Goal: Task Accomplishment & Management: Use online tool/utility

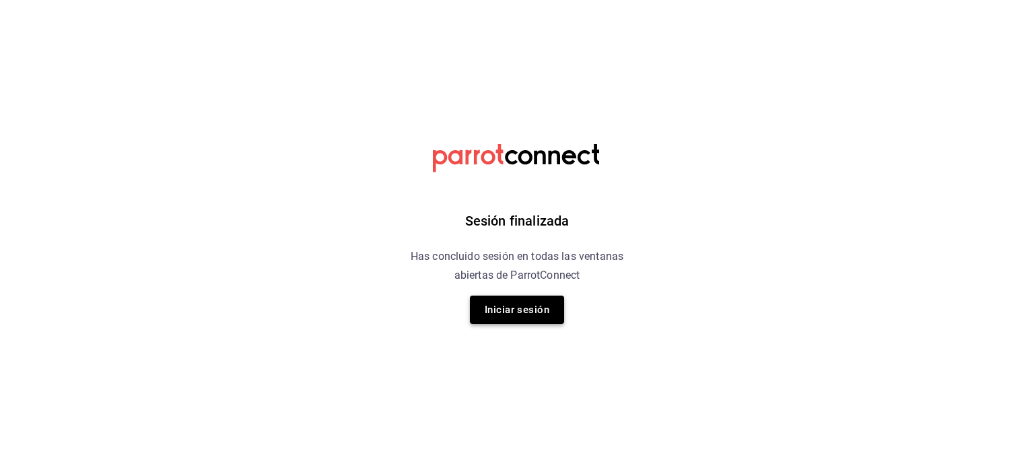
click at [504, 317] on button "Iniciar sesión" at bounding box center [517, 310] width 94 height 28
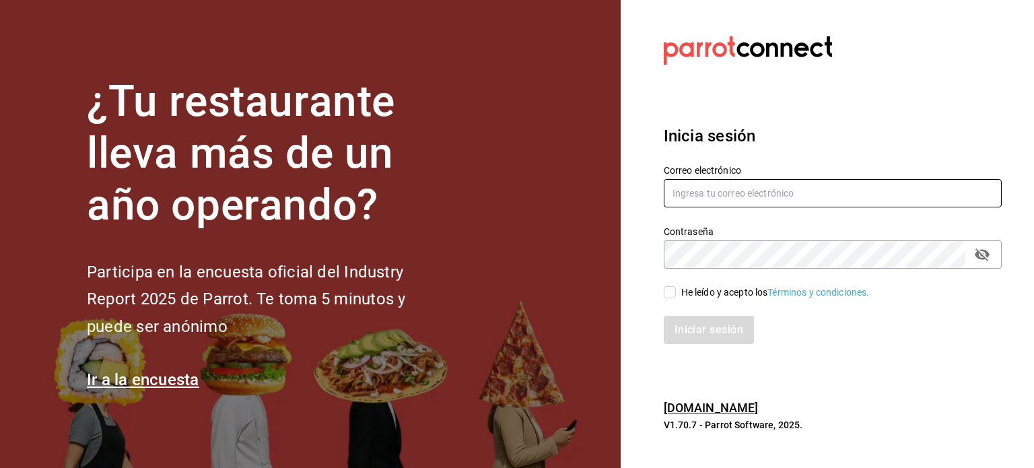
click at [777, 198] on input "text" at bounding box center [833, 193] width 338 height 28
type input "[EMAIL_ADDRESS][DATE][DOMAIN_NAME]"
click at [668, 298] on input "He leído y acepto los Términos y condiciones." at bounding box center [670, 292] width 12 height 12
checkbox input "true"
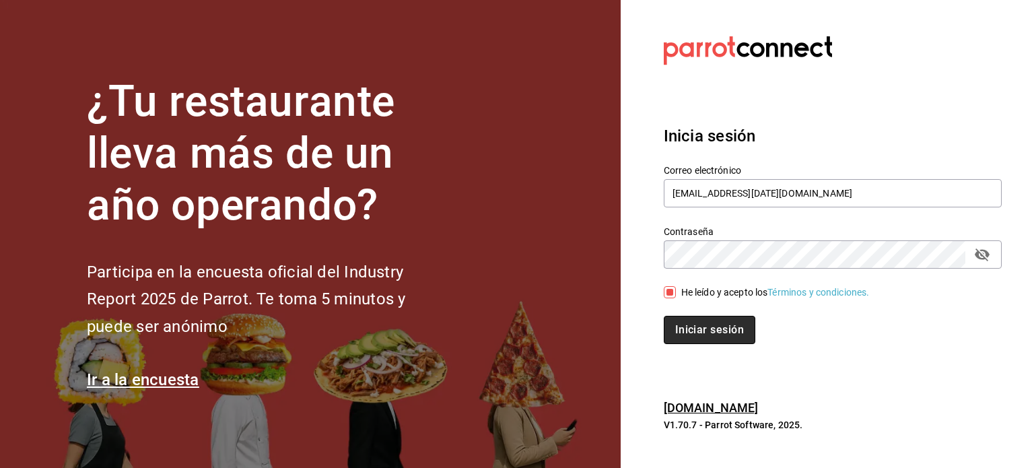
click at [694, 327] on button "Iniciar sesión" at bounding box center [710, 330] width 92 height 28
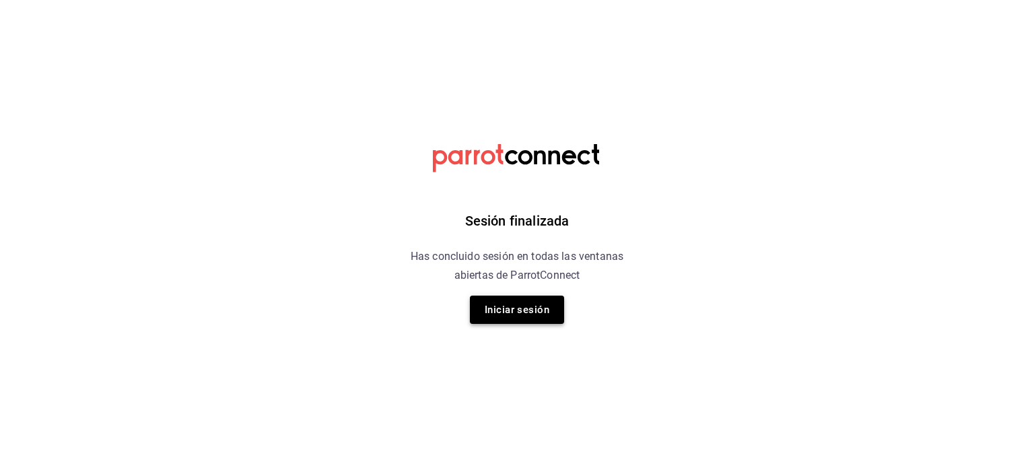
click at [527, 317] on button "Iniciar sesión" at bounding box center [517, 310] width 94 height 28
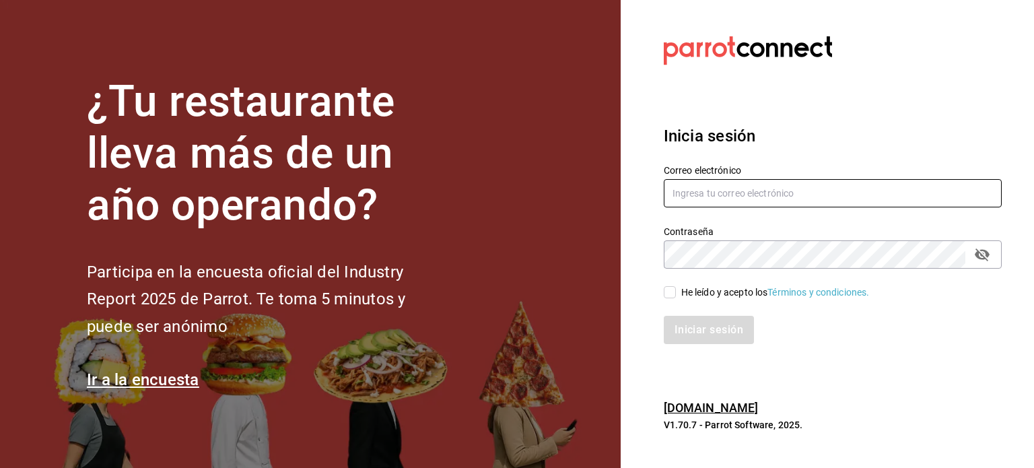
click at [757, 193] on input "text" at bounding box center [833, 193] width 338 height 28
type input "christian.nadal@grupocosteno.com"
click at [665, 286] on label "He leído y acepto los Términos y condiciones." at bounding box center [767, 293] width 206 height 14
click at [665, 286] on input "He leído y acepto los Términos y condiciones." at bounding box center [670, 292] width 12 height 12
checkbox input "true"
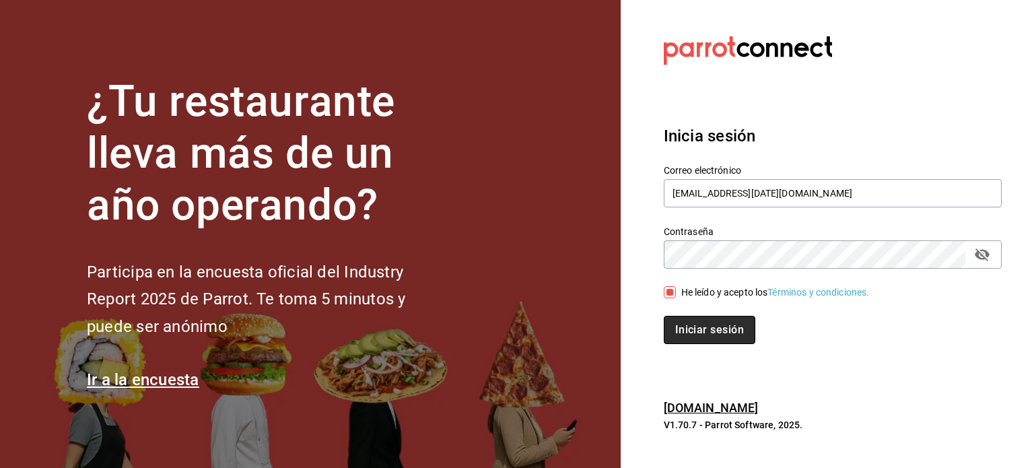
click at [708, 333] on button "Iniciar sesión" at bounding box center [710, 330] width 92 height 28
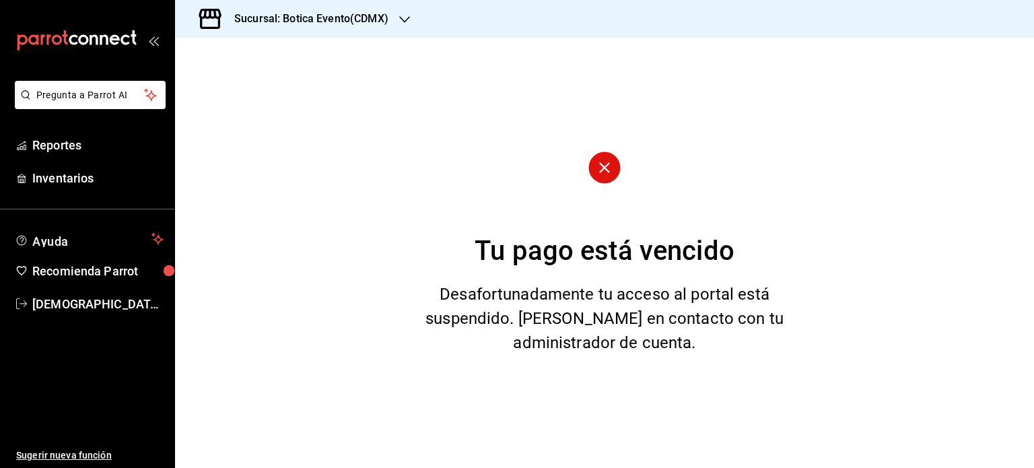
click at [277, 11] on h3 "Sucursal: Botica Evento(CDMX)" at bounding box center [306, 19] width 165 height 16
click at [222, 90] on span "Botica (CDMX)" at bounding box center [217, 88] width 63 height 14
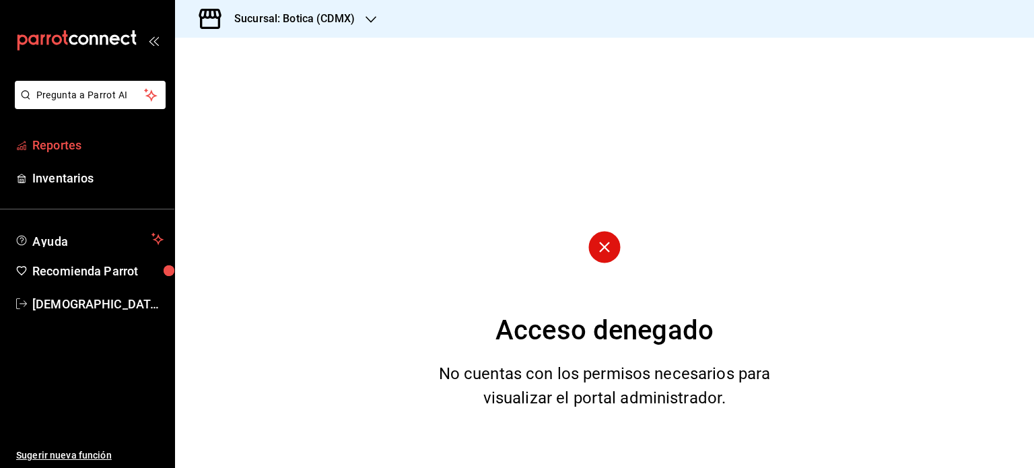
click at [67, 137] on span "Reportes" at bounding box center [97, 145] width 131 height 18
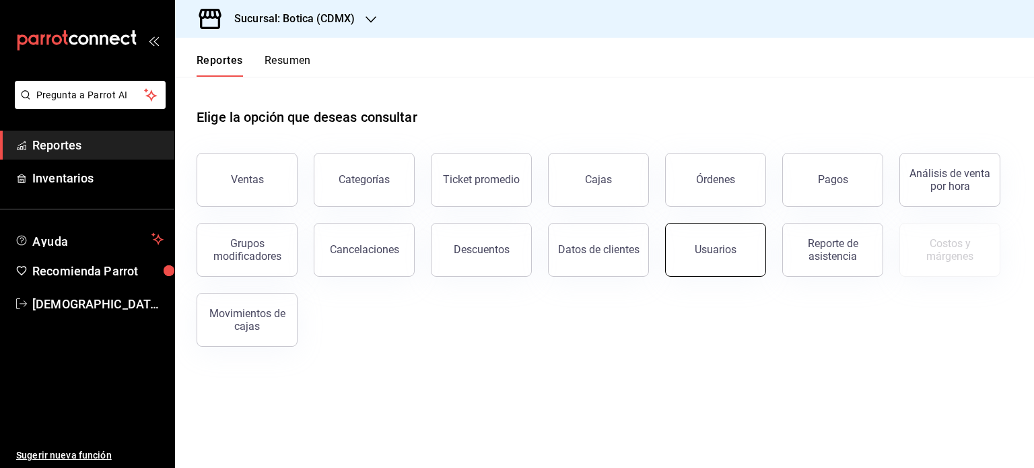
click at [715, 251] on div "Usuarios" at bounding box center [716, 249] width 42 height 13
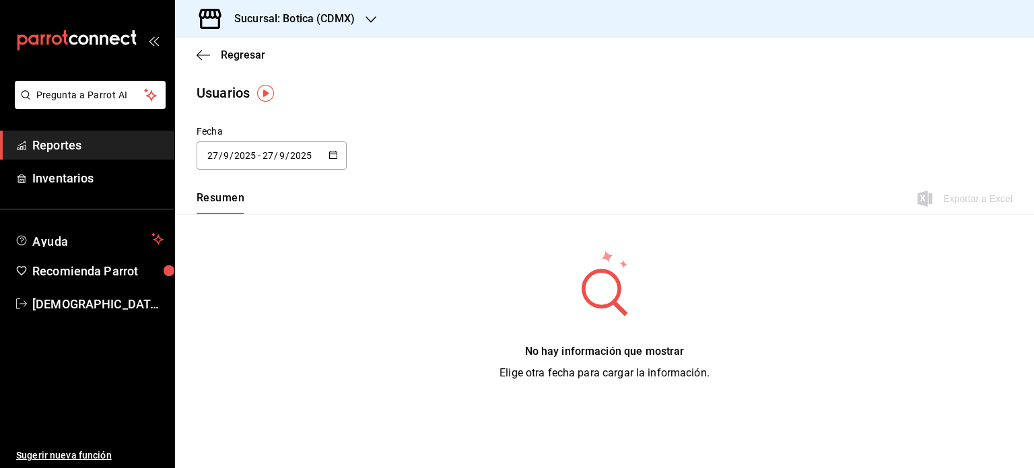
click at [335, 147] on div "2025-09-27 27 / 9 / 2025 - 2025-09-27 27 / 9 / 2025" at bounding box center [272, 155] width 150 height 28
click at [240, 341] on li "Rango de fechas" at bounding box center [260, 350] width 127 height 30
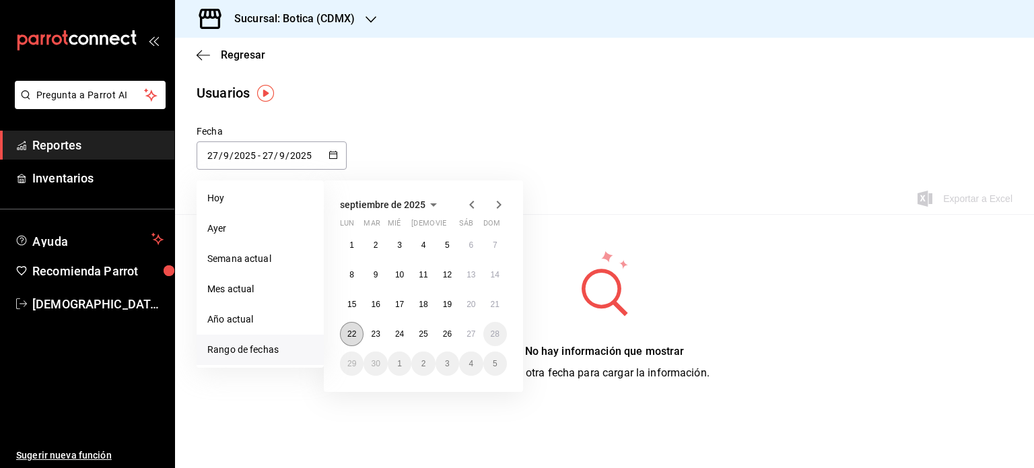
click at [353, 331] on abbr "22" at bounding box center [352, 333] width 9 height 9
click at [374, 331] on abbr "23" at bounding box center [375, 333] width 9 height 9
type input "2025-09-22"
type input "22"
type input "2025-09-23"
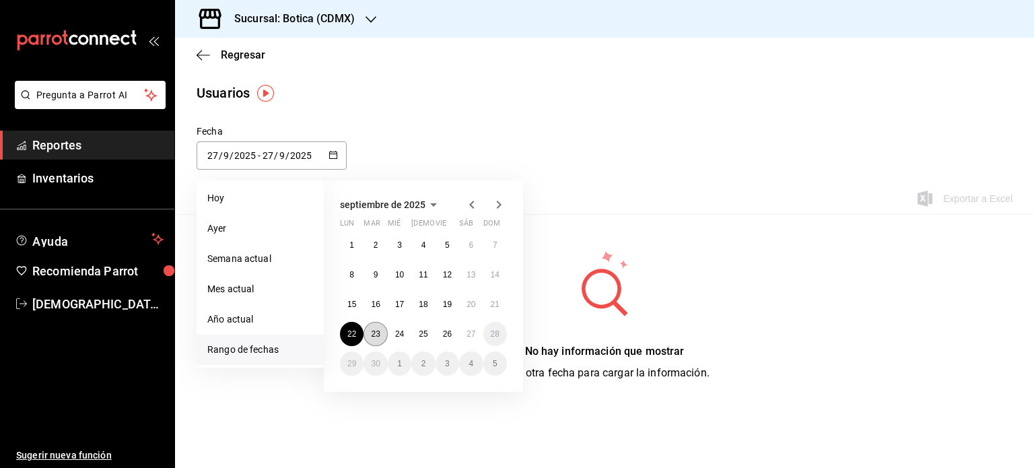
type input "23"
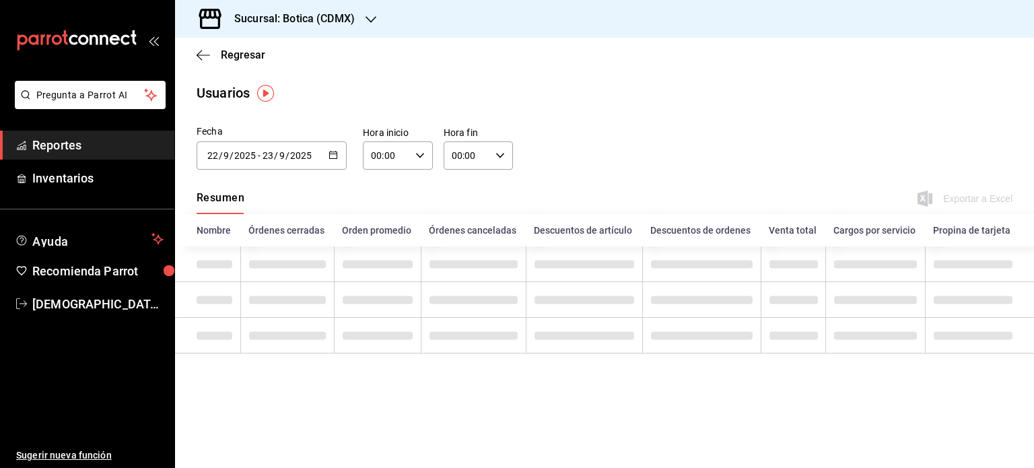
click at [337, 158] on \(Stroke\) "button" at bounding box center [333, 155] width 8 height 7
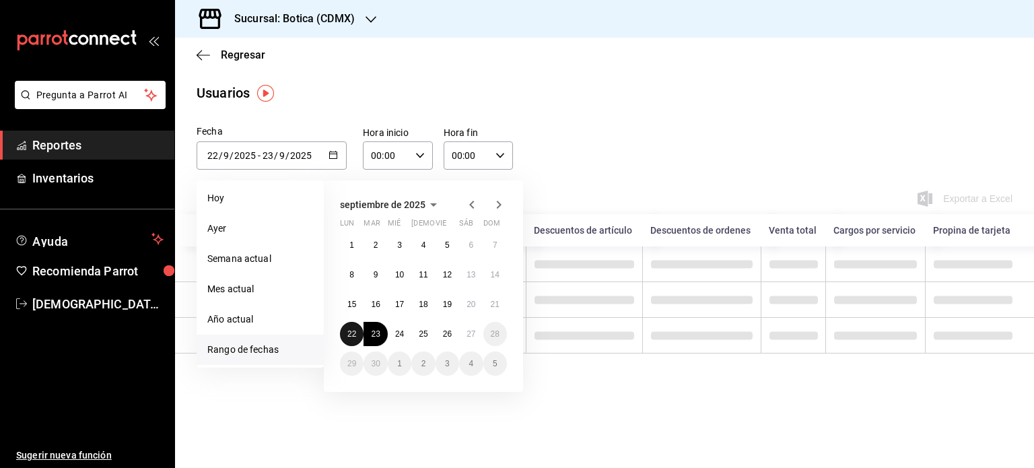
click at [358, 335] on button "22" at bounding box center [352, 334] width 24 height 24
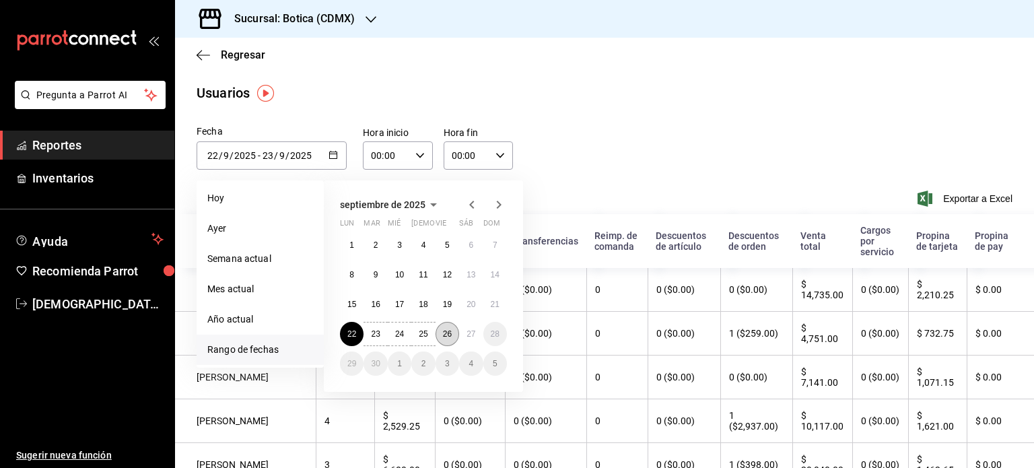
click at [447, 333] on abbr "26" at bounding box center [447, 333] width 9 height 9
type input "2025-09-26"
type input "26"
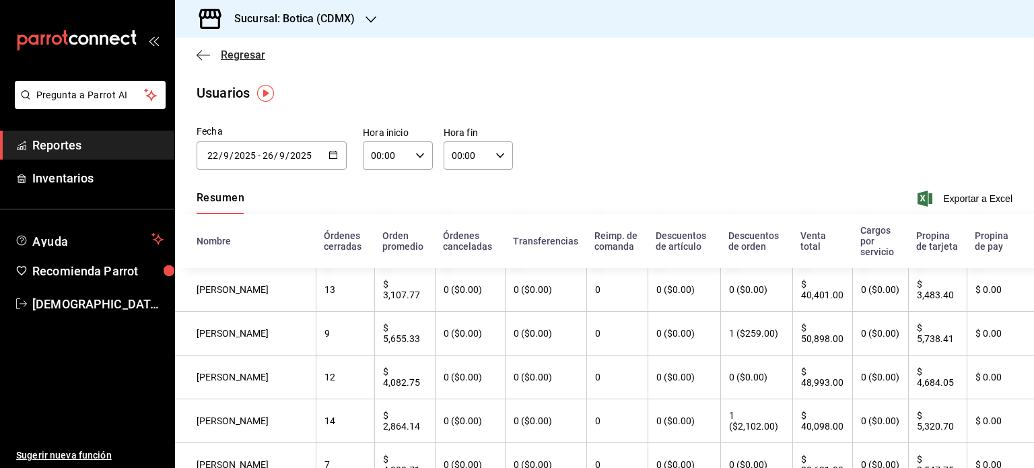
click at [234, 53] on span "Regresar" at bounding box center [243, 54] width 44 height 13
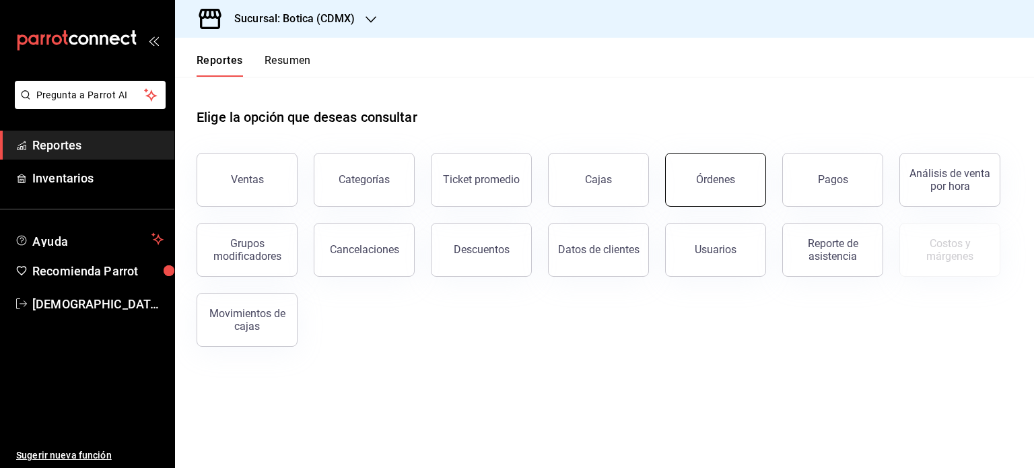
click at [719, 183] on div "Órdenes" at bounding box center [715, 179] width 39 height 13
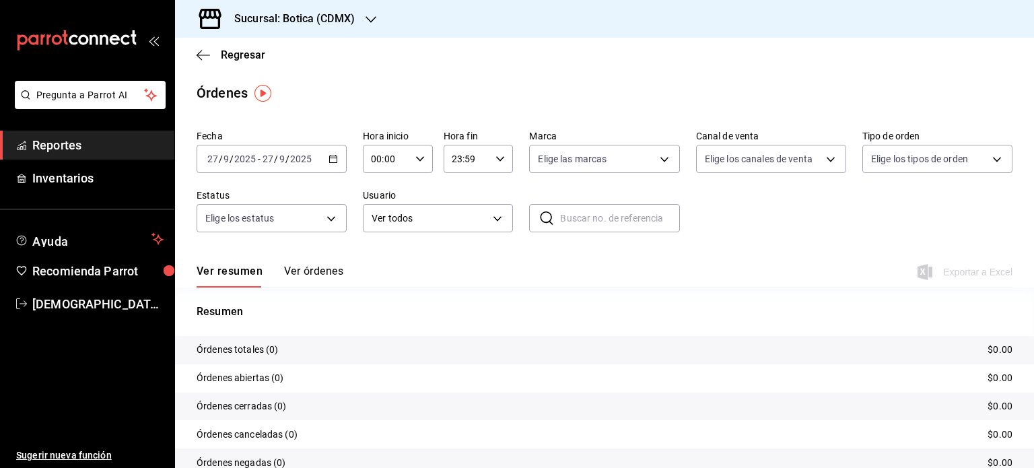
click at [337, 159] on div "2025-09-27 27 / 9 / 2025 - 2025-09-27 27 / 9 / 2025" at bounding box center [272, 159] width 150 height 28
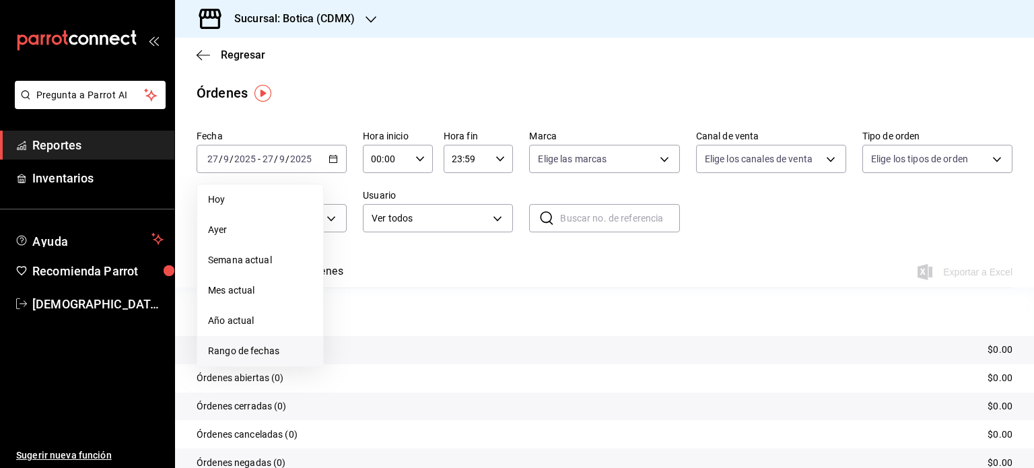
click at [253, 346] on span "Rango de fechas" at bounding box center [260, 351] width 104 height 14
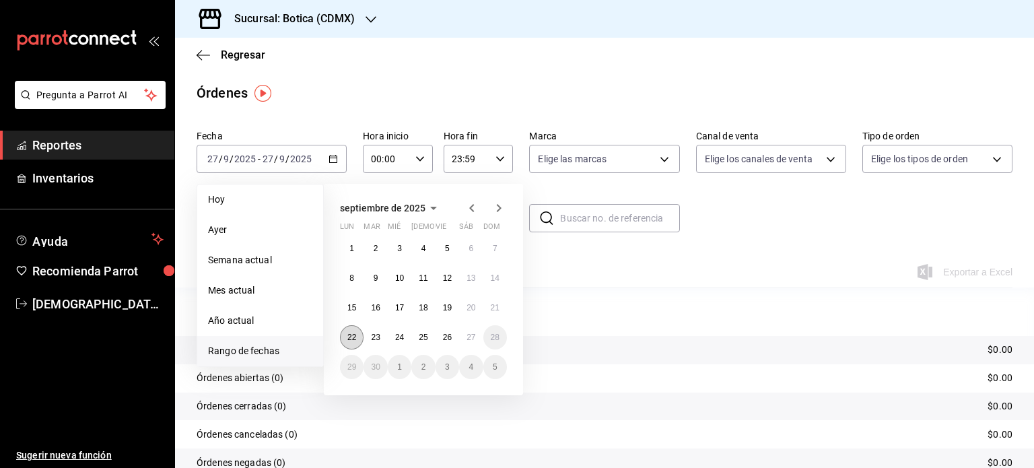
click at [350, 341] on button "22" at bounding box center [352, 337] width 24 height 24
click at [445, 340] on abbr "26" at bounding box center [447, 337] width 9 height 9
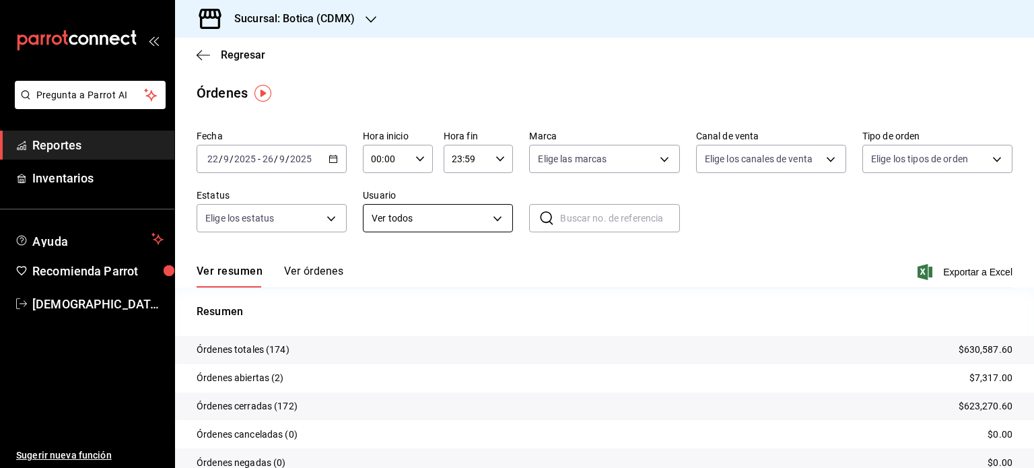
click at [490, 222] on body "Pregunta a Parrot AI Reportes Inventarios Ayuda Recomienda Parrot Christian Nad…" at bounding box center [517, 234] width 1034 height 468
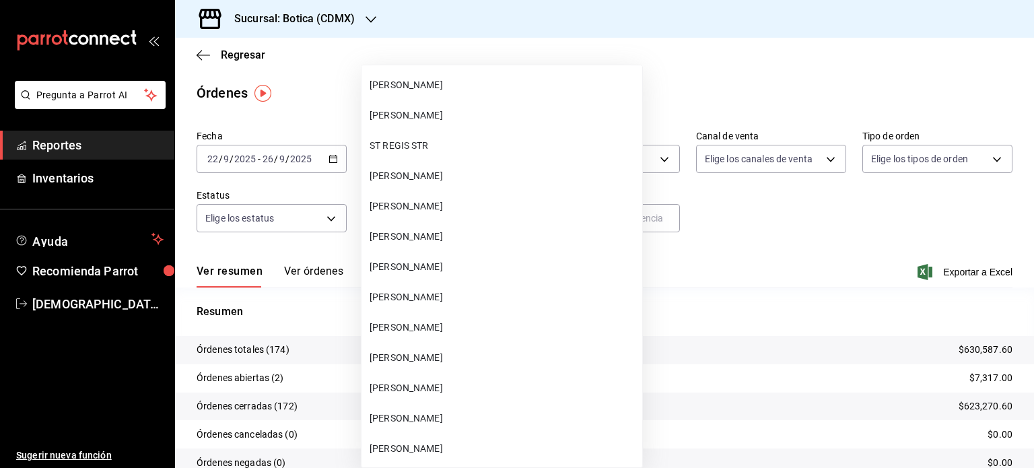
scroll to position [11201, 0]
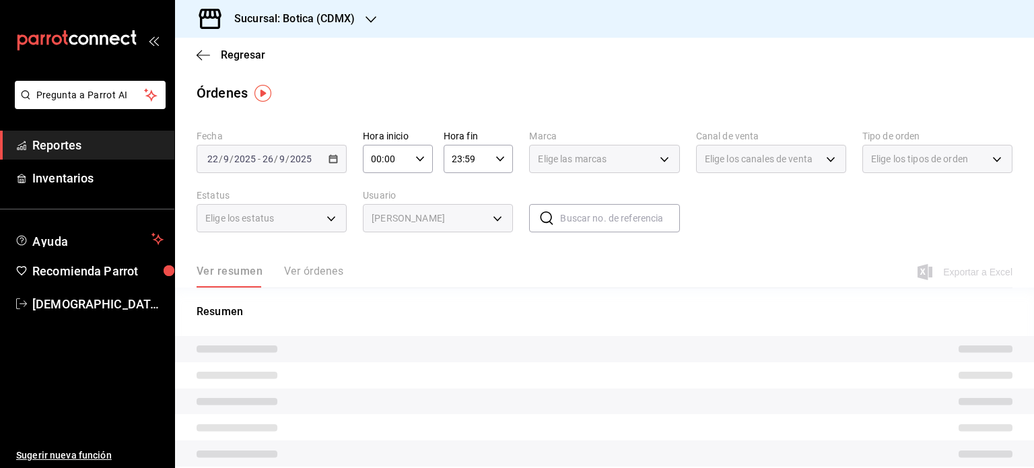
type input "3221c3bf-41a4-4b6f-a429-d9c057f4f95b"
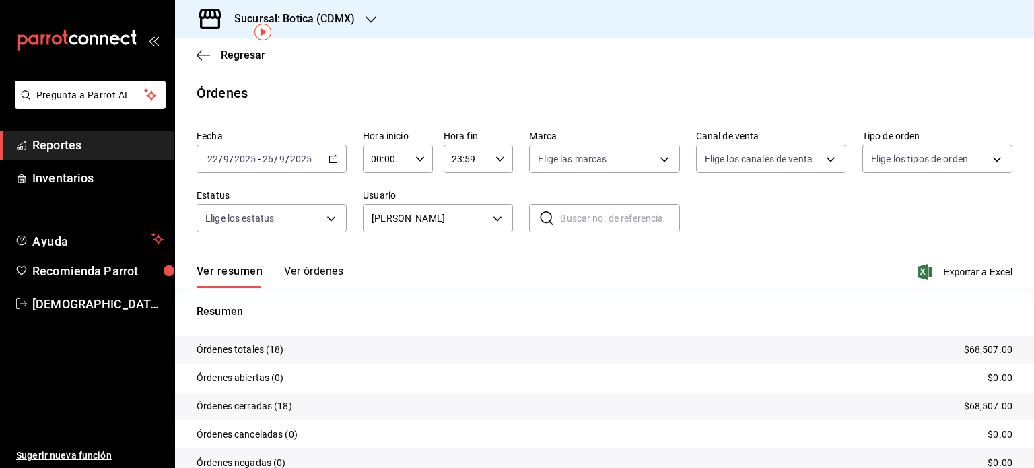
scroll to position [61, 0]
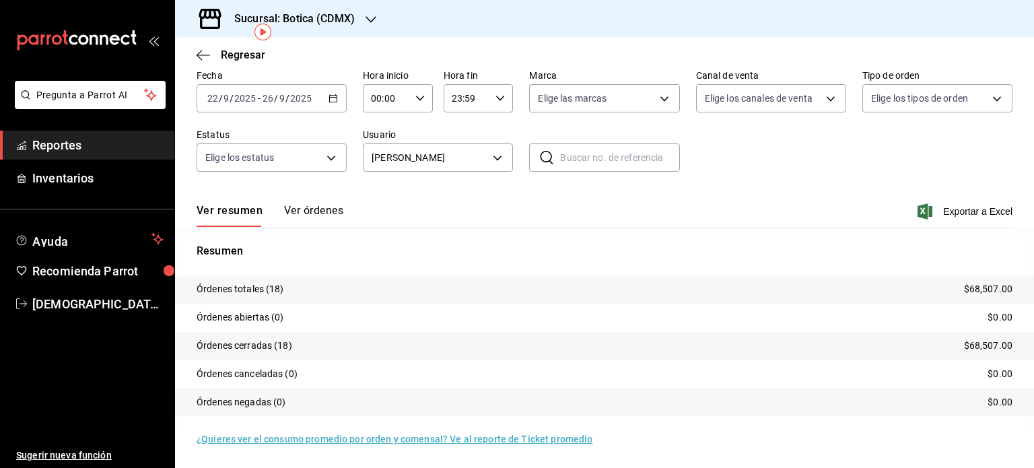
click at [294, 201] on div "Ver resumen Ver órdenes Exportar a Excel" at bounding box center [605, 207] width 816 height 39
click at [300, 209] on button "Ver órdenes" at bounding box center [313, 215] width 59 height 23
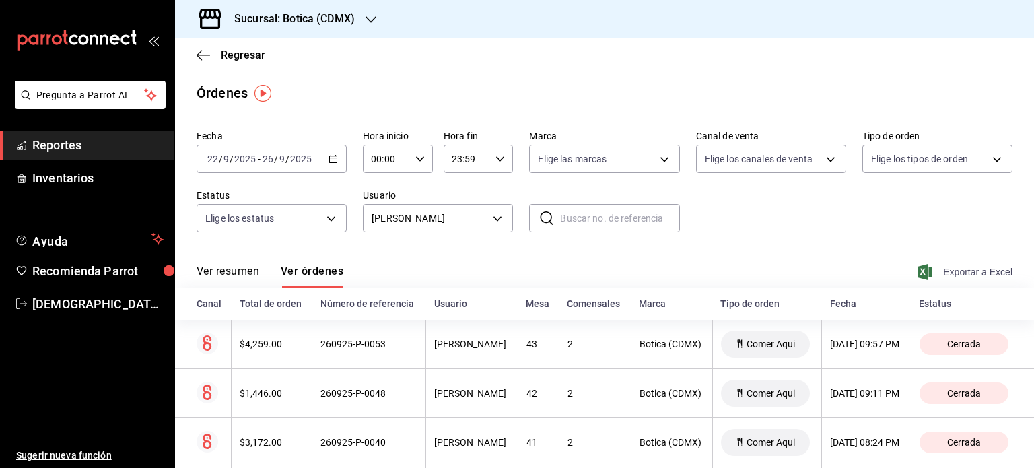
click at [972, 269] on span "Exportar a Excel" at bounding box center [967, 272] width 92 height 16
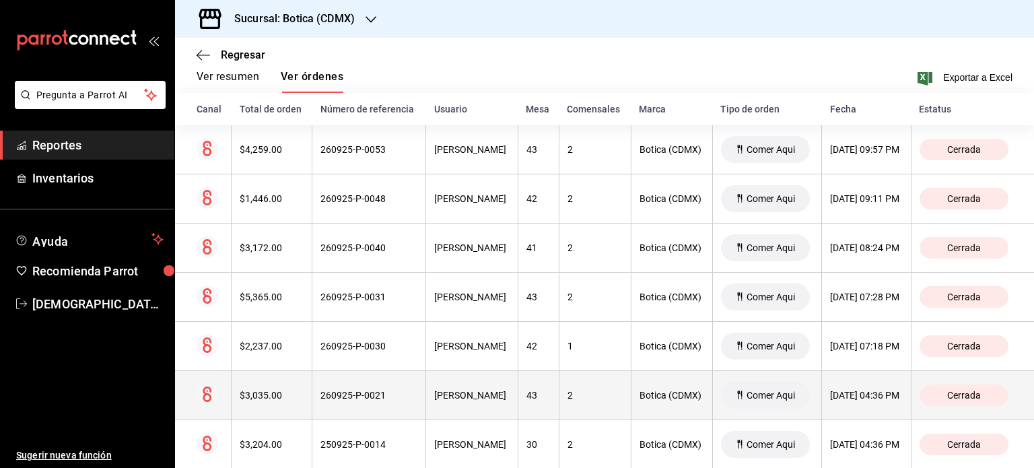
scroll to position [194, 0]
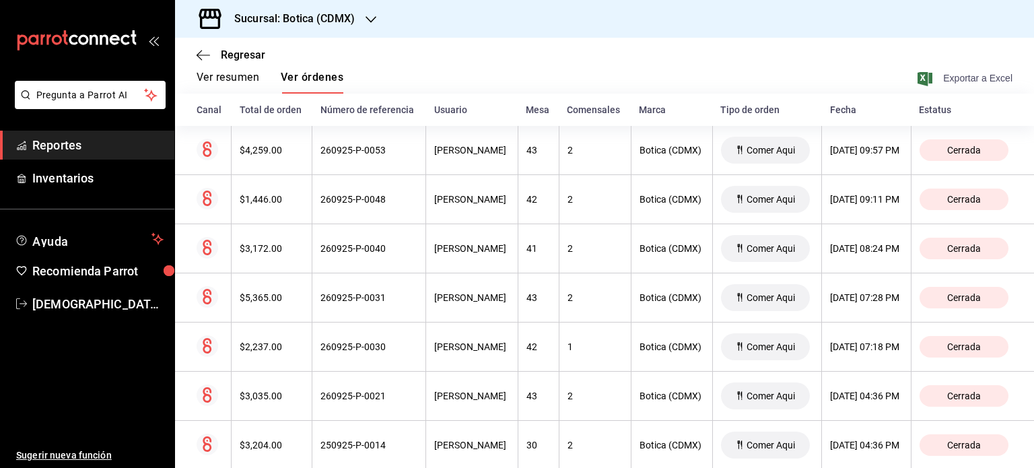
click at [973, 81] on span "Exportar a Excel" at bounding box center [967, 78] width 92 height 16
click at [207, 53] on icon "button" at bounding box center [203, 55] width 13 height 12
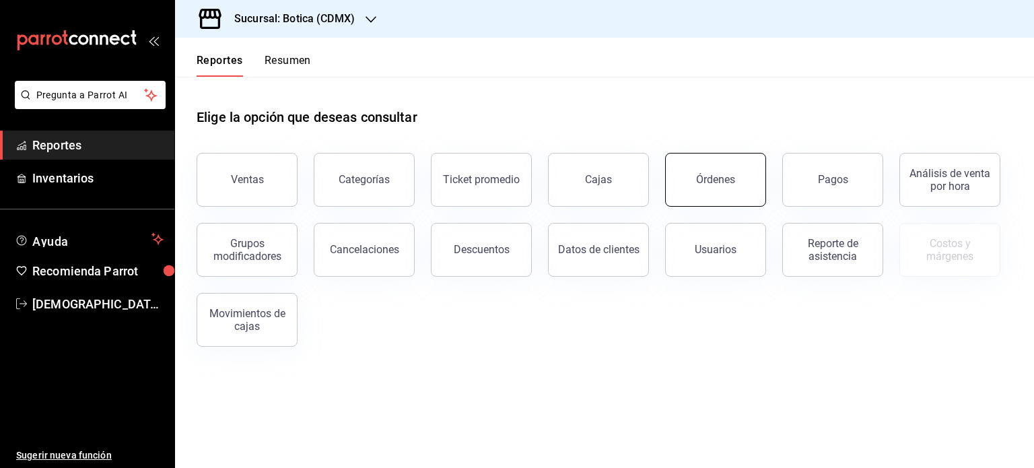
click at [719, 170] on button "Órdenes" at bounding box center [715, 180] width 101 height 54
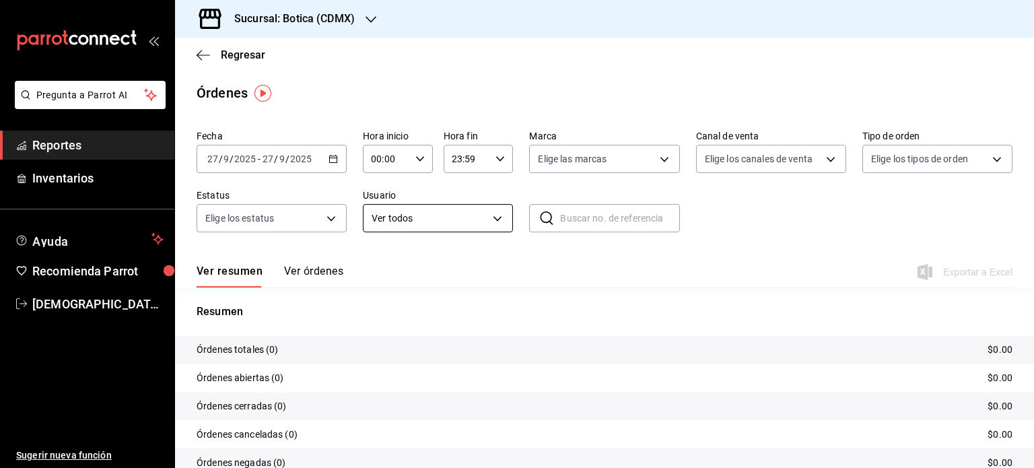
click at [484, 221] on body "Pregunta a Parrot AI Reportes Inventarios Ayuda Recomienda Parrot Christian Nad…" at bounding box center [517, 234] width 1034 height 468
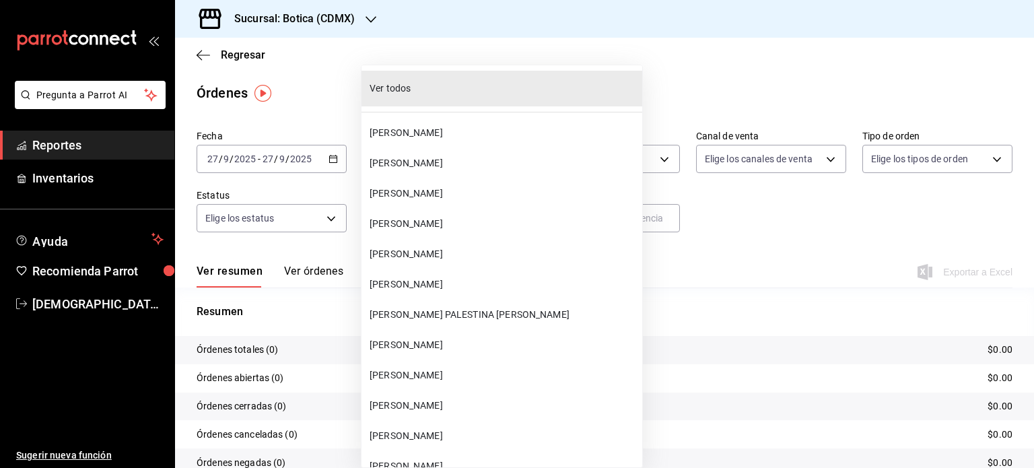
click at [625, 253] on div at bounding box center [517, 234] width 1034 height 468
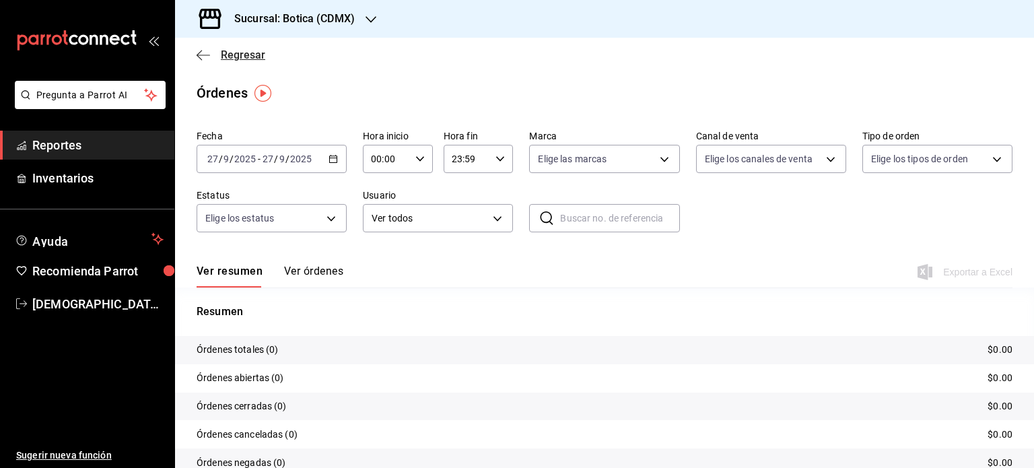
click at [218, 61] on span "Regresar" at bounding box center [231, 54] width 69 height 13
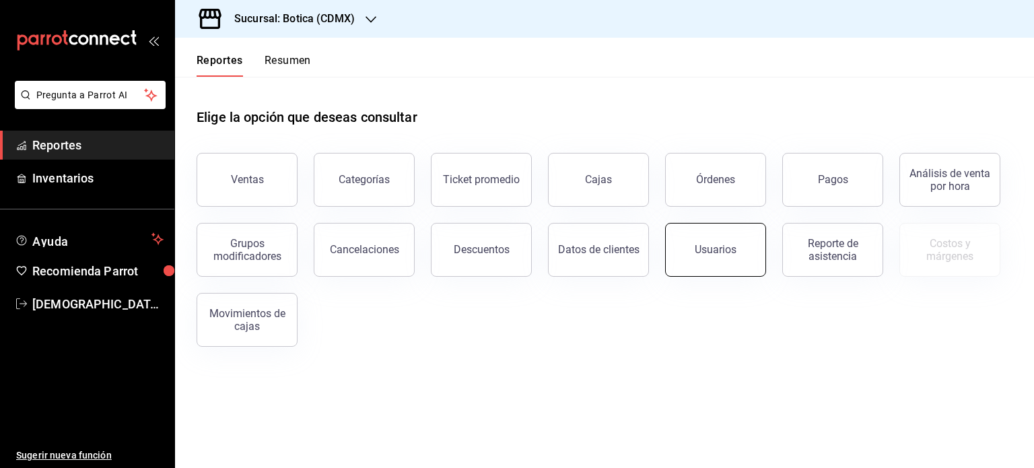
click at [716, 251] on div "Usuarios" at bounding box center [716, 249] width 42 height 13
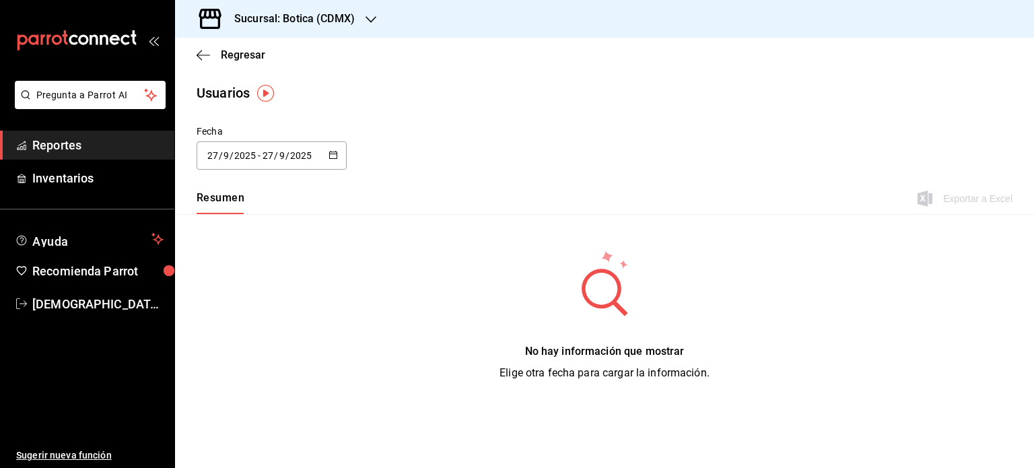
click at [331, 150] on icon "button" at bounding box center [333, 154] width 9 height 9
click at [224, 360] on li "Rango de fechas" at bounding box center [260, 350] width 127 height 30
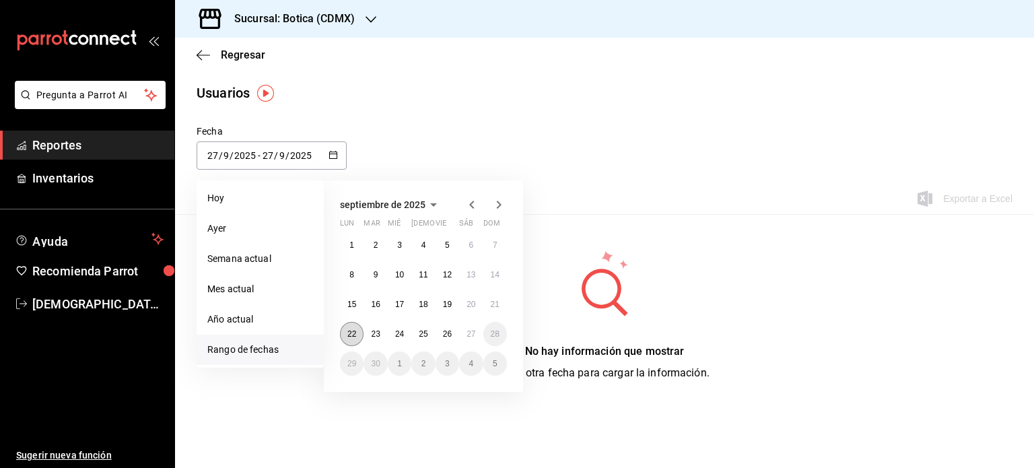
click at [356, 335] on abbr "22" at bounding box center [352, 333] width 9 height 9
click at [444, 331] on abbr "26" at bounding box center [447, 333] width 9 height 9
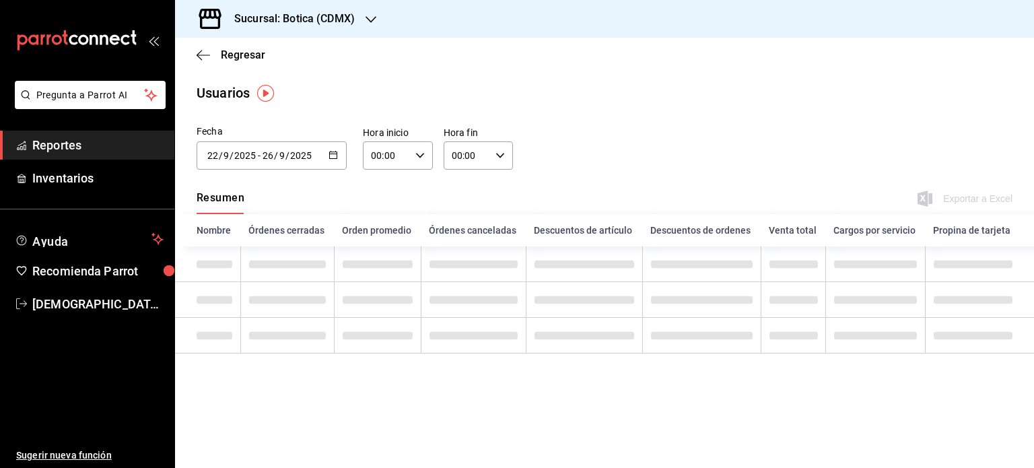
type input "2025-09-22"
type input "22"
type input "2025-09-26"
type input "26"
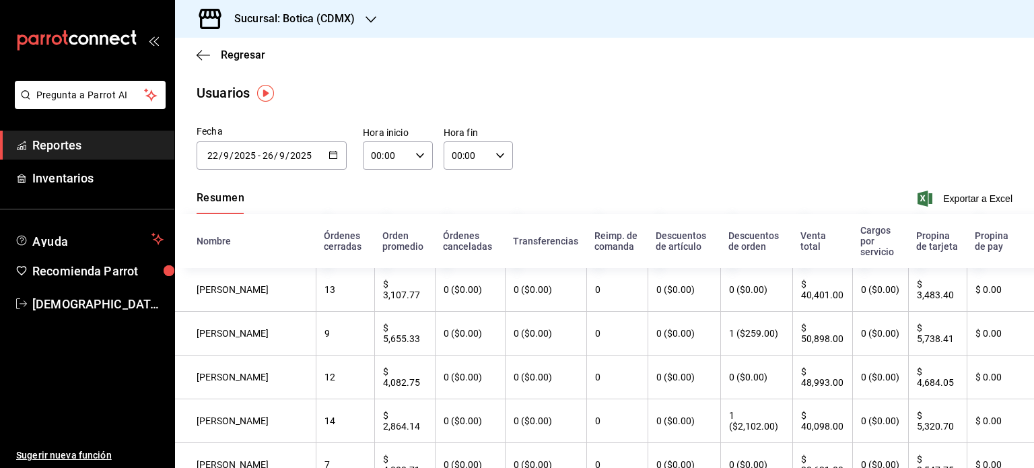
click at [944, 207] on div "Resumen Exportar a Excel" at bounding box center [604, 200] width 859 height 28
click at [940, 201] on span "Exportar a Excel" at bounding box center [967, 199] width 92 height 16
click at [956, 201] on span "Exportar a Excel" at bounding box center [967, 199] width 92 height 16
click at [251, 54] on span "Regresar" at bounding box center [243, 54] width 44 height 13
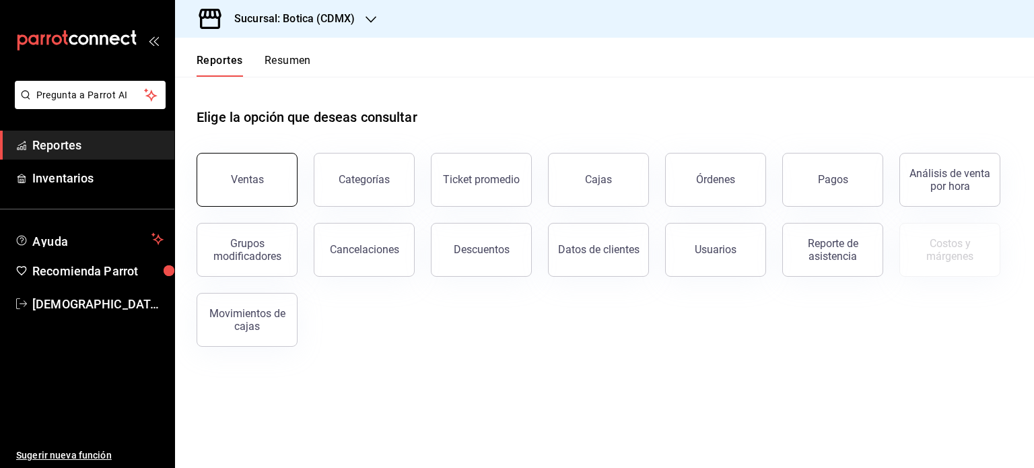
click at [278, 176] on button "Ventas" at bounding box center [247, 180] width 101 height 54
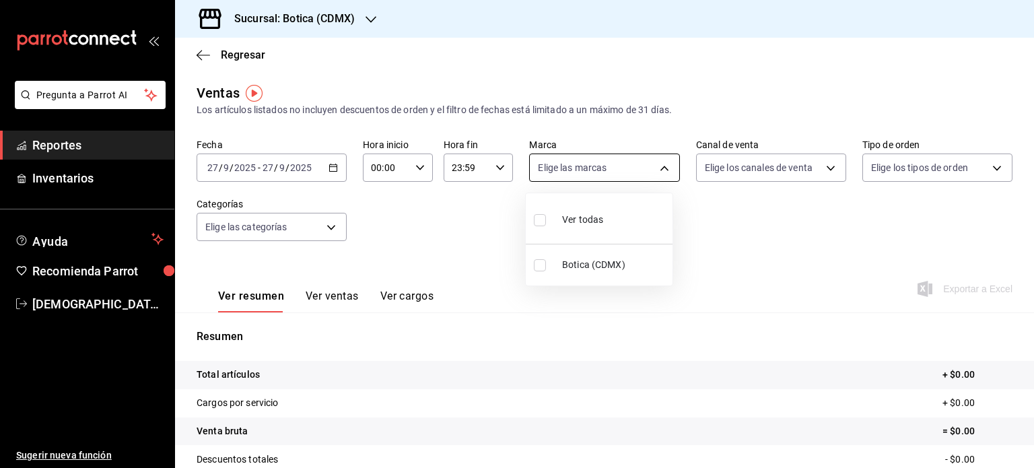
click at [668, 165] on body "Pregunta a Parrot AI Reportes Inventarios Ayuda Recomienda Parrot Christian Nad…" at bounding box center [517, 234] width 1034 height 468
click at [668, 165] on div at bounding box center [517, 234] width 1034 height 468
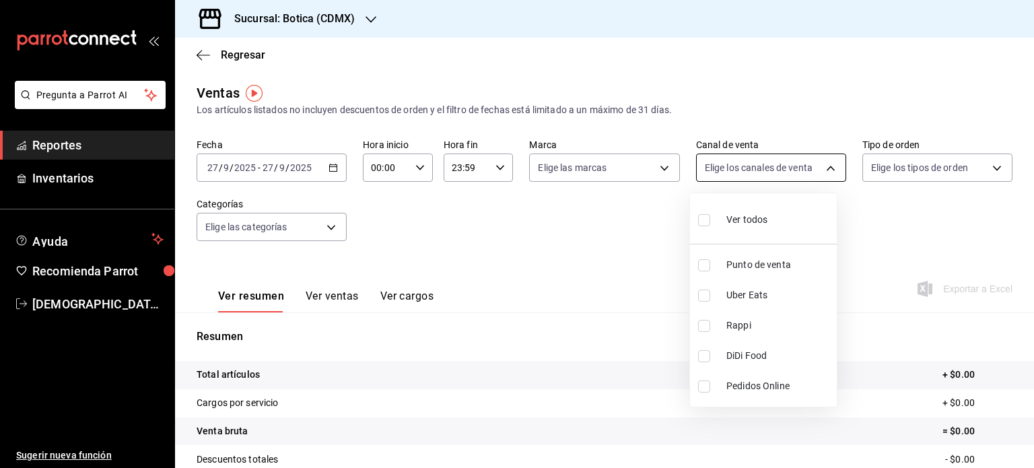
click at [827, 166] on body "Pregunta a Parrot AI Reportes Inventarios Ayuda Recomienda Parrot Christian Nad…" at bounding box center [517, 234] width 1034 height 468
click at [827, 166] on div at bounding box center [517, 234] width 1034 height 468
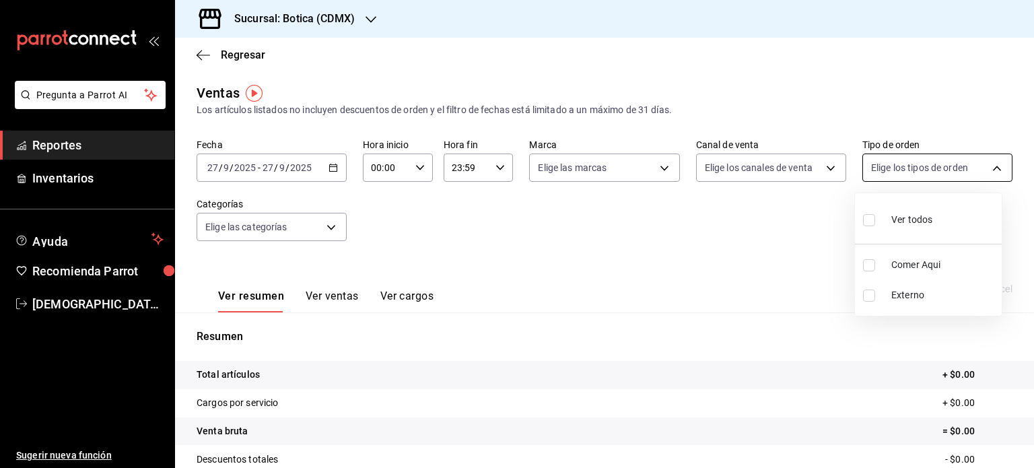
click at [991, 161] on body "Pregunta a Parrot AI Reportes Inventarios Ayuda Recomienda Parrot Christian Nad…" at bounding box center [517, 234] width 1034 height 468
click at [991, 161] on div at bounding box center [517, 234] width 1034 height 468
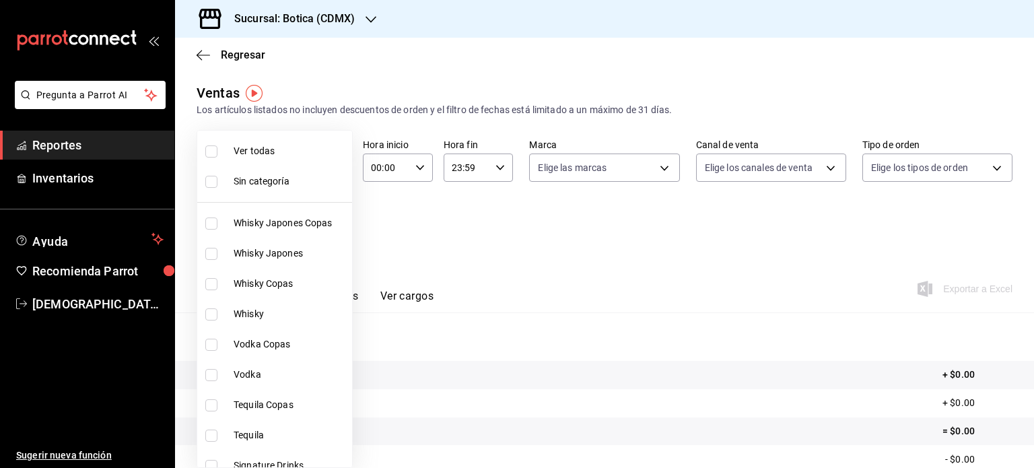
click at [332, 225] on body "Pregunta a Parrot AI Reportes Inventarios Ayuda Recomienda Parrot Christian Nad…" at bounding box center [517, 234] width 1034 height 468
click at [332, 225] on span "Whisky Japones Copas" at bounding box center [290, 223] width 113 height 14
type input "52039608-d3af-43d8-978b-7351115fcd58"
checkbox input "true"
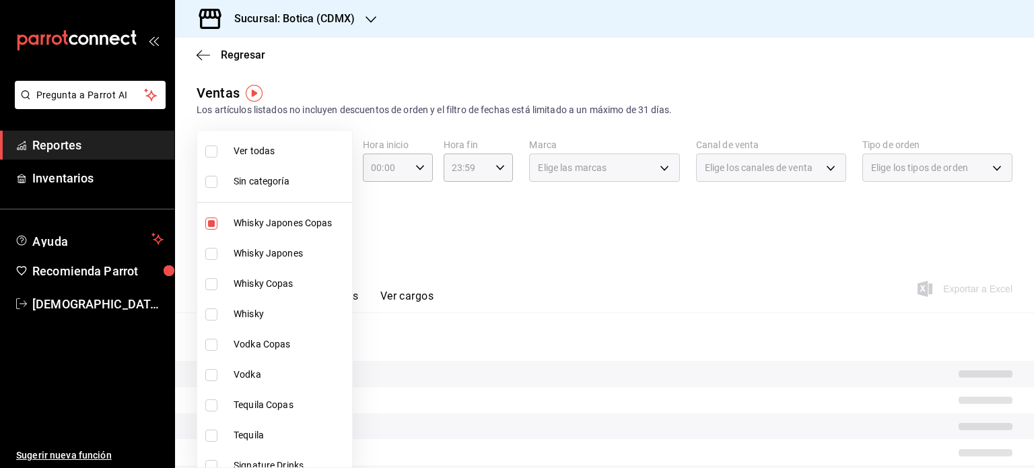
click at [416, 222] on div at bounding box center [517, 234] width 1034 height 468
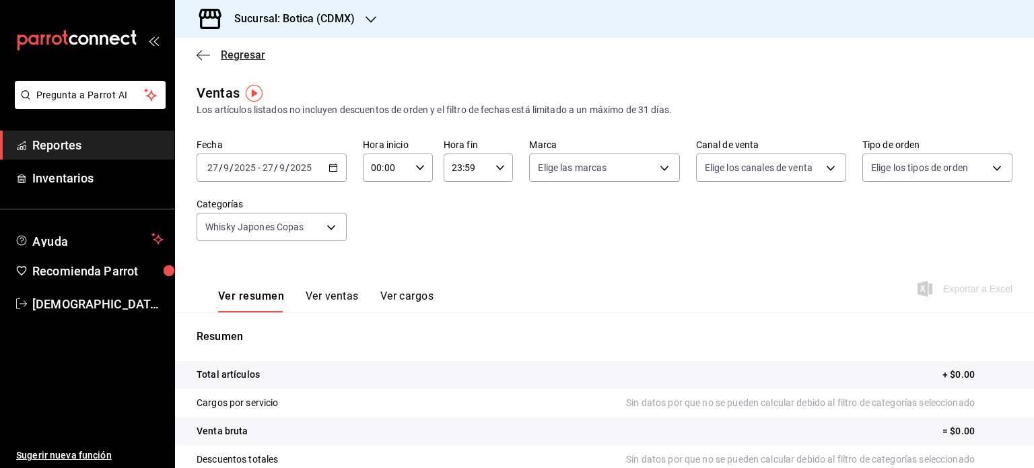
click at [234, 59] on span "Regresar" at bounding box center [243, 54] width 44 height 13
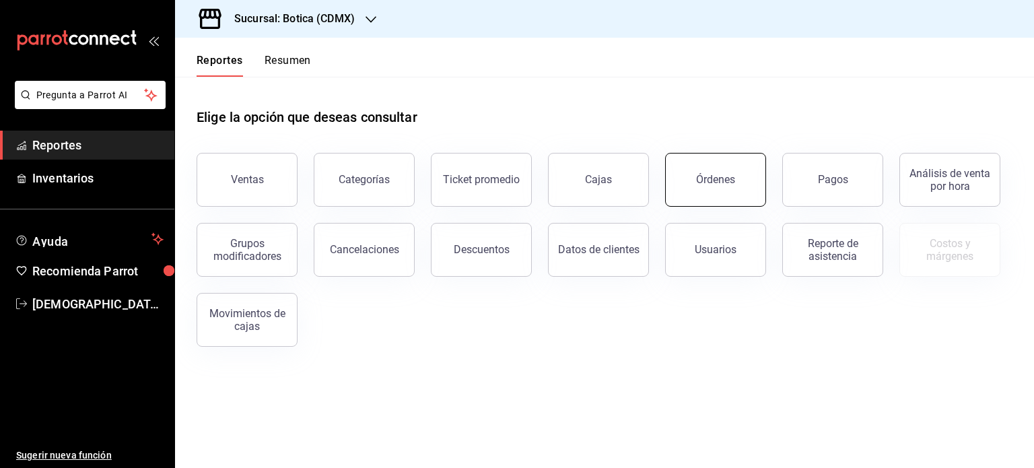
click at [722, 187] on button "Órdenes" at bounding box center [715, 180] width 101 height 54
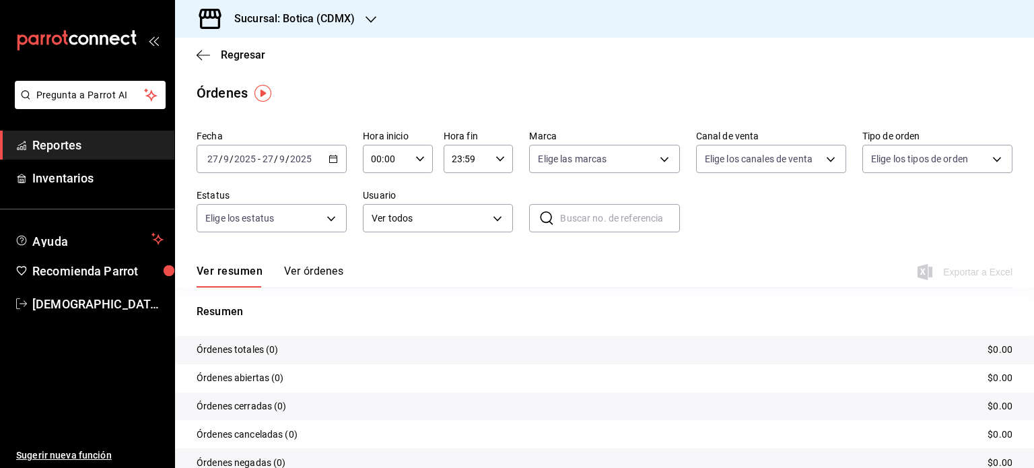
click at [336, 163] on icon "button" at bounding box center [333, 158] width 9 height 9
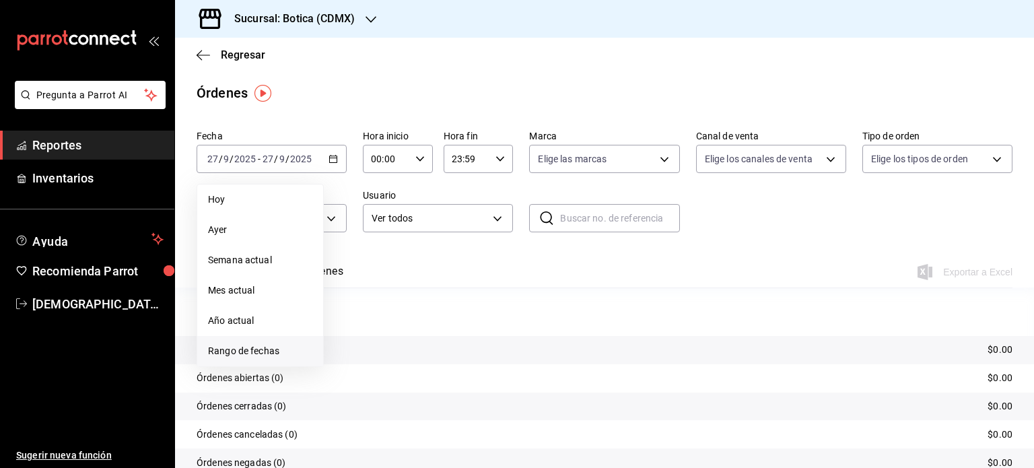
click at [237, 345] on span "Rango de fechas" at bounding box center [260, 351] width 104 height 14
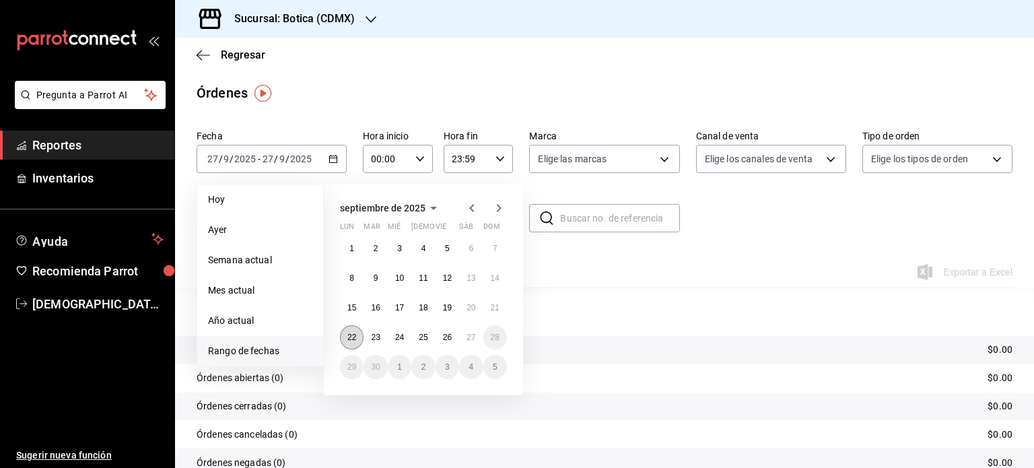
click at [354, 339] on abbr "22" at bounding box center [352, 337] width 9 height 9
click at [445, 337] on abbr "26" at bounding box center [447, 337] width 9 height 9
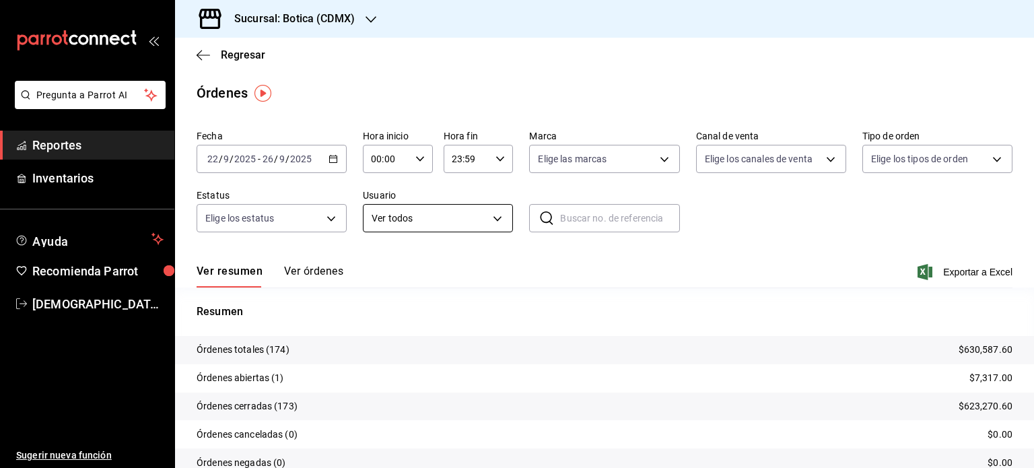
click at [504, 213] on body "Pregunta a Parrot AI Reportes Inventarios Ayuda Recomienda Parrot Christian Nad…" at bounding box center [517, 234] width 1034 height 468
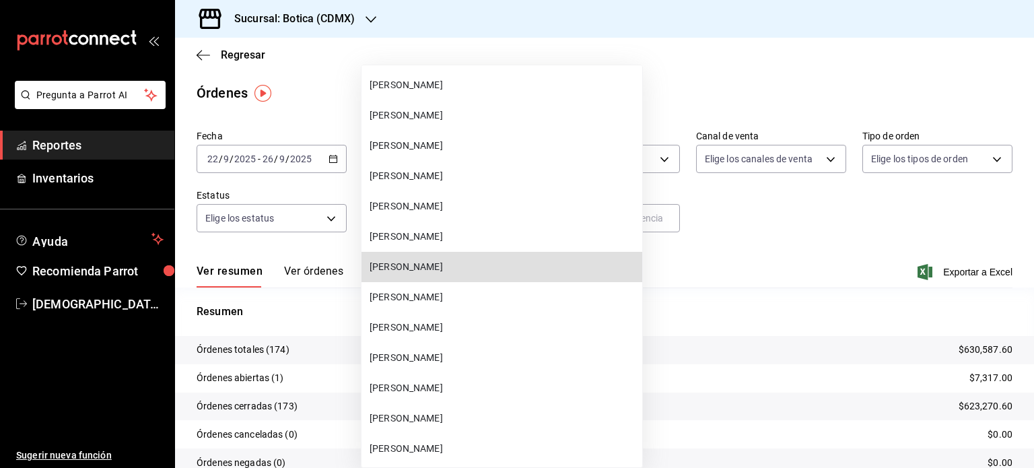
scroll to position [6624, 0]
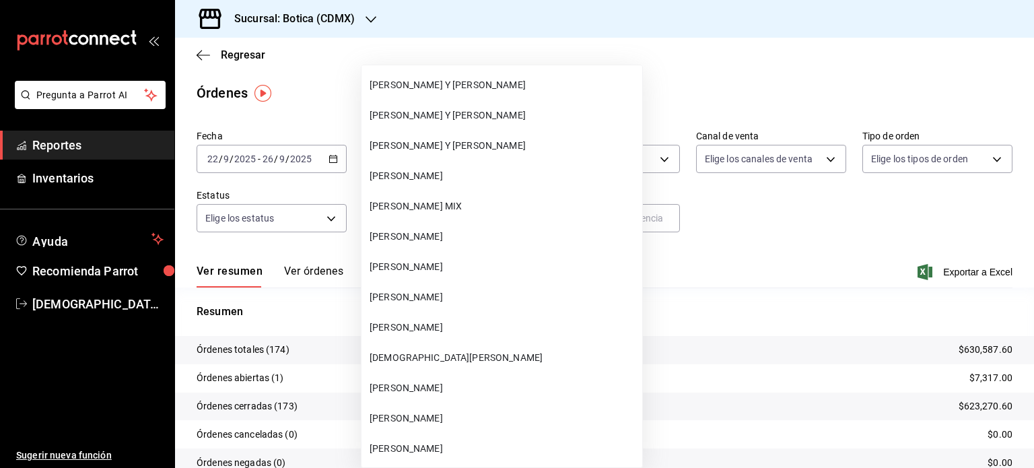
click at [651, 308] on div at bounding box center [517, 234] width 1034 height 468
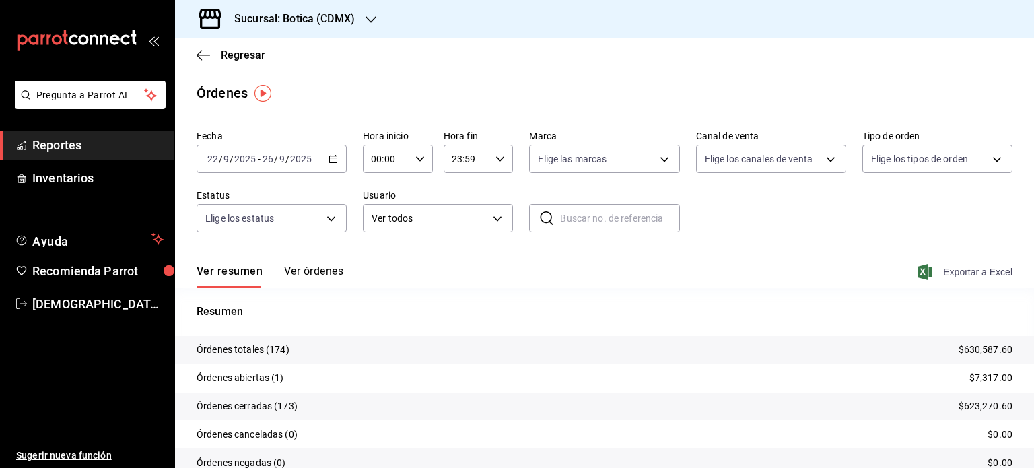
click at [957, 269] on span "Exportar a Excel" at bounding box center [967, 272] width 92 height 16
click at [619, 223] on input "text" at bounding box center [619, 218] width 119 height 27
click at [990, 166] on body "Pregunta a Parrot AI Reportes Inventarios Ayuda Recomienda Parrot Christian Nad…" at bounding box center [517, 234] width 1034 height 468
click at [990, 166] on div at bounding box center [517, 234] width 1034 height 468
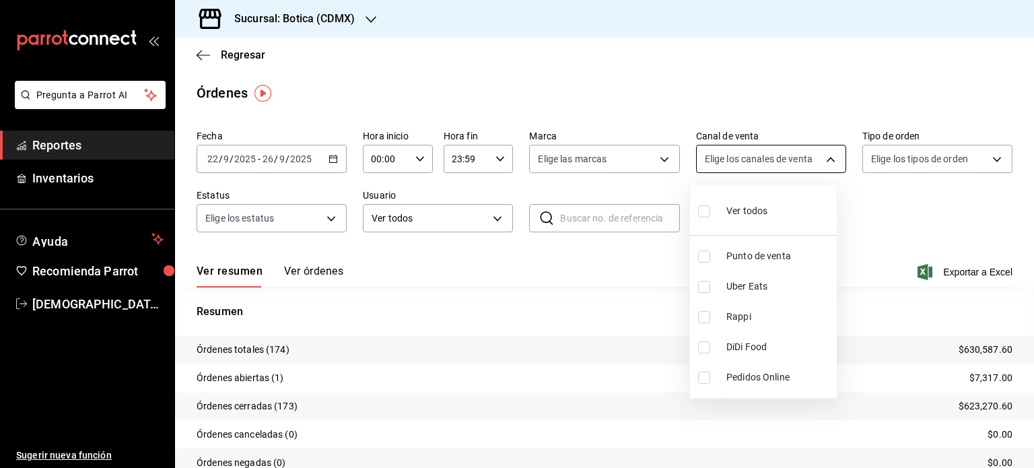
click at [822, 161] on body "Pregunta a Parrot AI Reportes Inventarios Ayuda Recomienda Parrot Christian Nad…" at bounding box center [517, 234] width 1034 height 468
click at [822, 161] on div at bounding box center [517, 234] width 1034 height 468
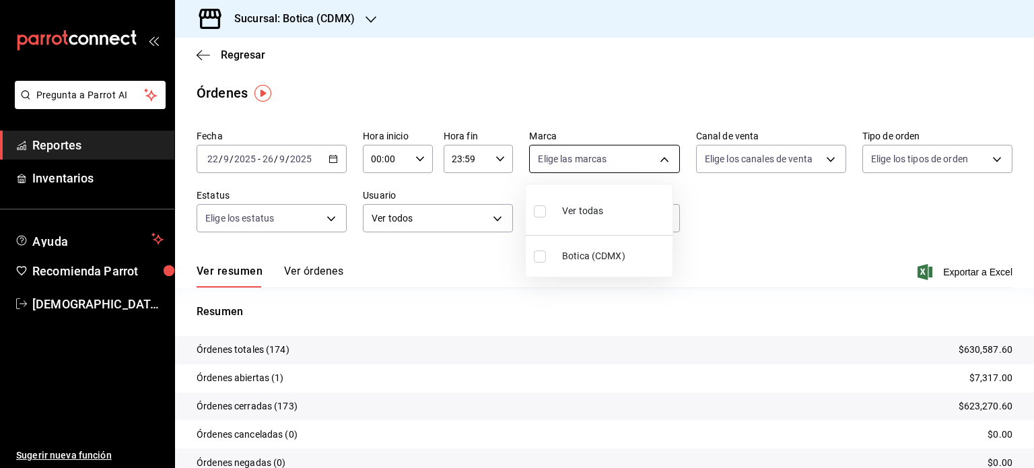
click at [662, 165] on body "Pregunta a Parrot AI Reportes Inventarios Ayuda Recomienda Parrot Christian Nad…" at bounding box center [517, 234] width 1034 height 468
click at [662, 165] on div at bounding box center [517, 234] width 1034 height 468
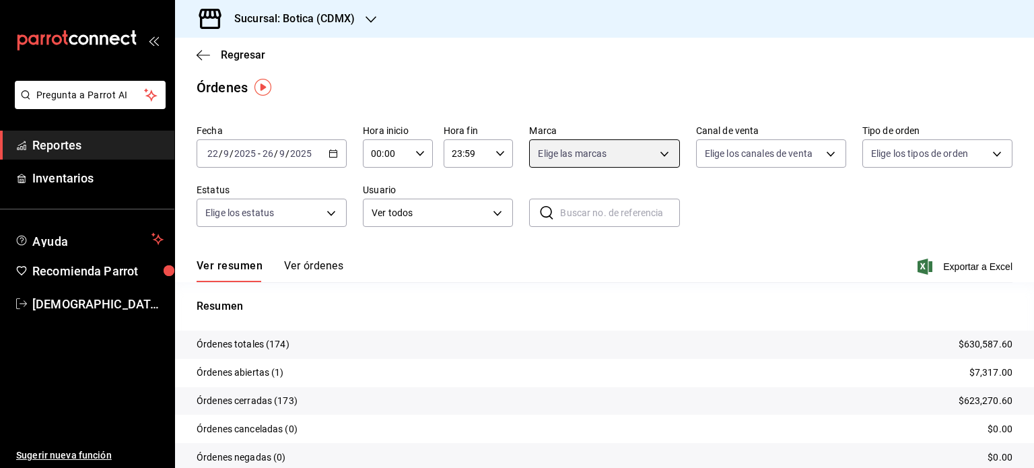
scroll to position [5, 0]
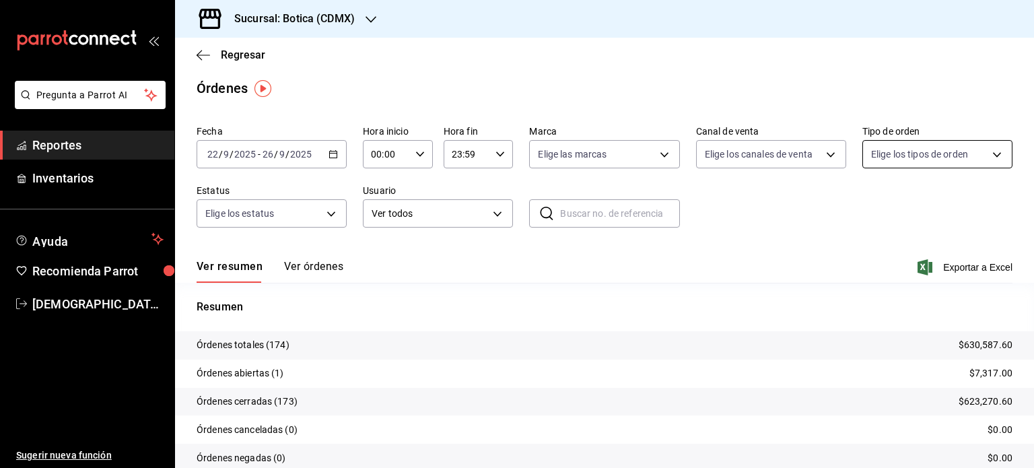
click at [986, 148] on body "Pregunta a Parrot AI Reportes Inventarios Ayuda Recomienda Parrot Christian Nad…" at bounding box center [517, 234] width 1034 height 468
click at [821, 155] on div at bounding box center [517, 234] width 1034 height 468
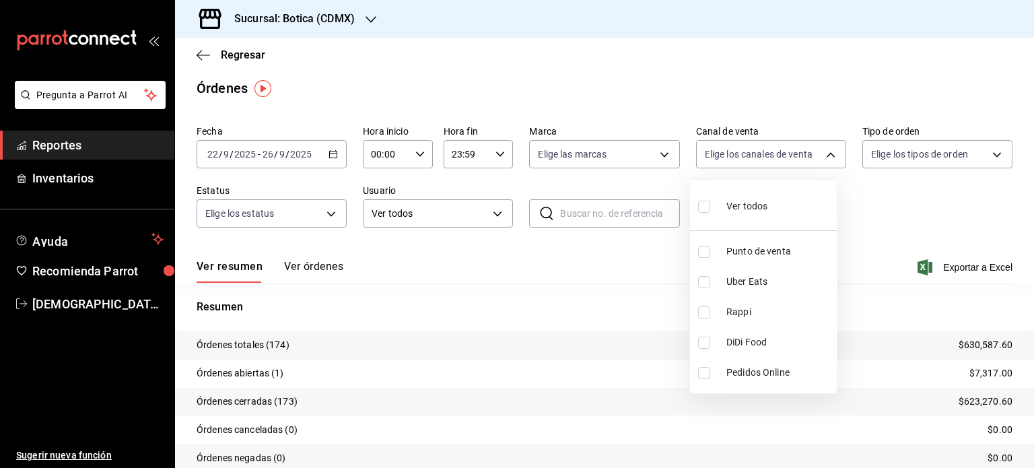
click at [821, 155] on body "Pregunta a Parrot AI Reportes Inventarios Ayuda Recomienda Parrot Christian Nad…" at bounding box center [517, 234] width 1034 height 468
click at [821, 155] on div at bounding box center [517, 234] width 1034 height 468
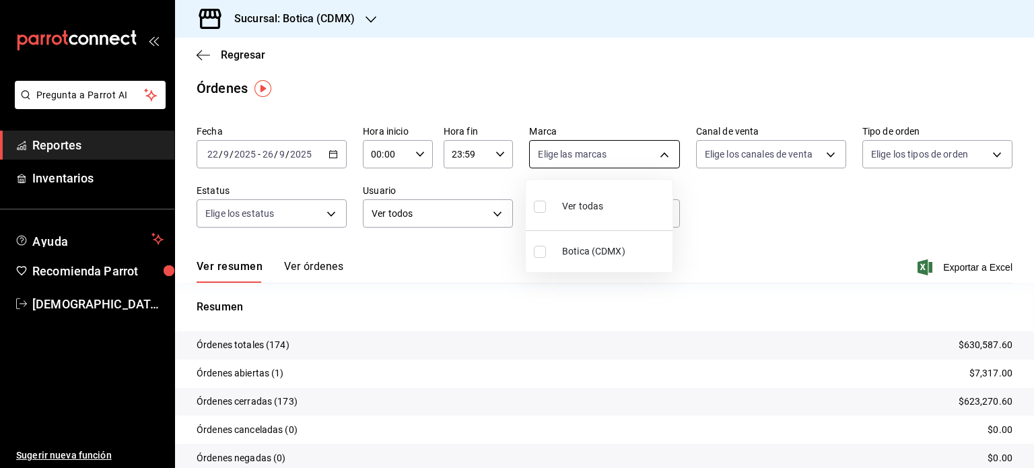
click at [657, 158] on body "Pregunta a Parrot AI Reportes Inventarios Ayuda Recomienda Parrot Christian Nad…" at bounding box center [517, 234] width 1034 height 468
click at [657, 158] on div at bounding box center [517, 234] width 1034 height 468
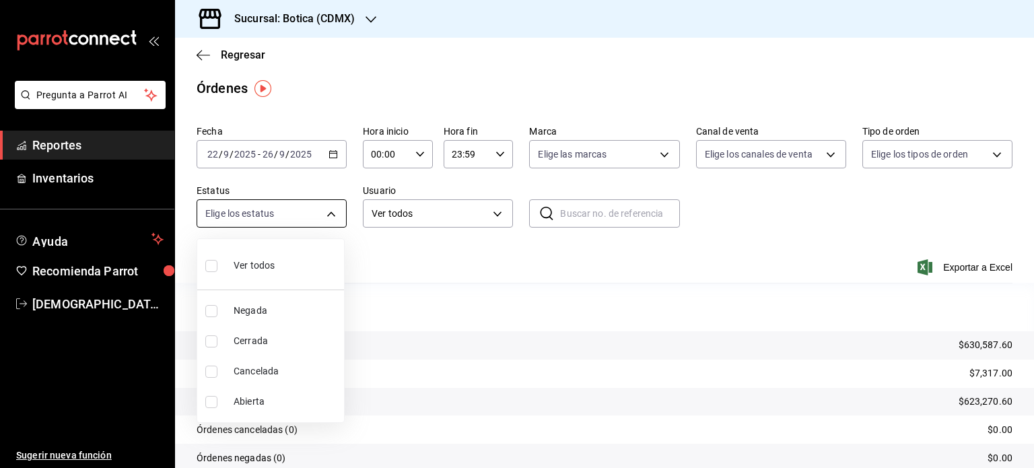
click at [331, 211] on body "Pregunta a Parrot AI Reportes Inventarios Ayuda Recomienda Parrot Christian Nad…" at bounding box center [517, 234] width 1034 height 468
click at [331, 211] on div at bounding box center [517, 234] width 1034 height 468
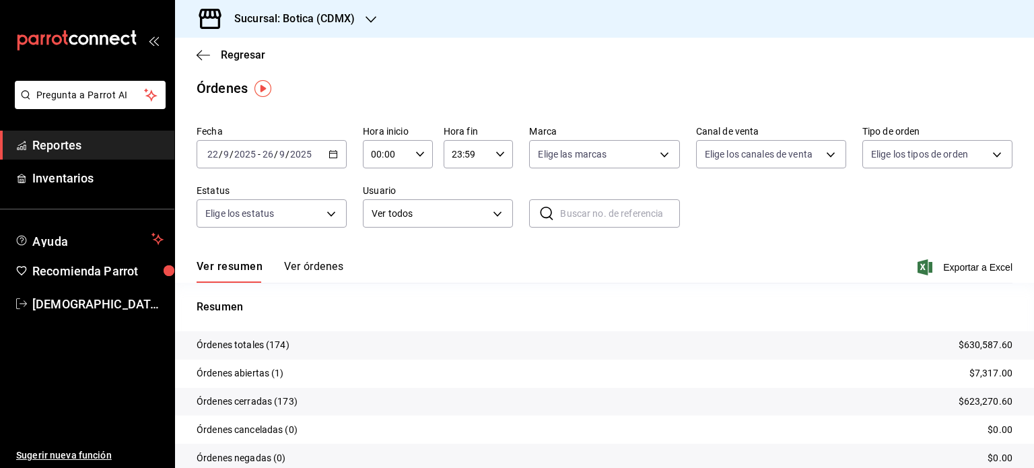
click at [560, 209] on input "text" at bounding box center [619, 213] width 119 height 27
type input "n"
click at [504, 215] on body "Pregunta a Parrot AI Reportes Inventarios Ayuda Recomienda Parrot Christian Nad…" at bounding box center [517, 234] width 1034 height 468
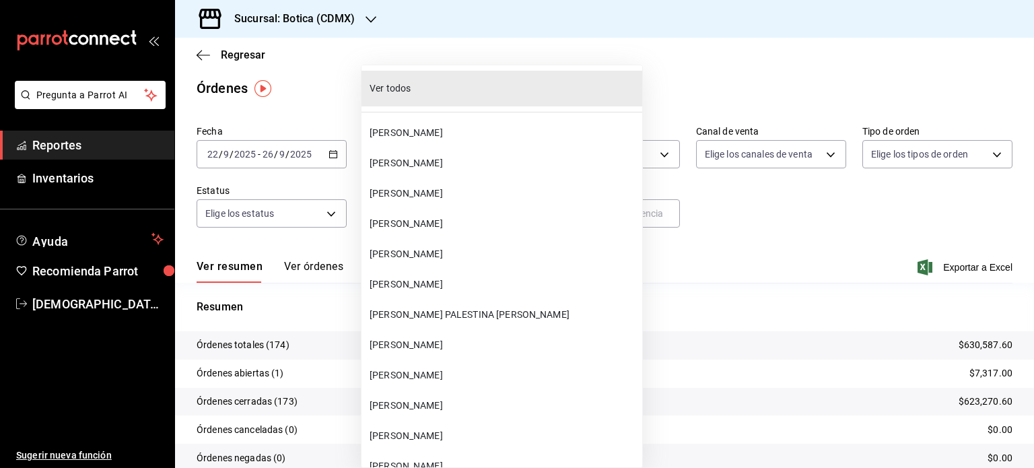
click at [504, 215] on li "IVAN OREA" at bounding box center [502, 224] width 281 height 30
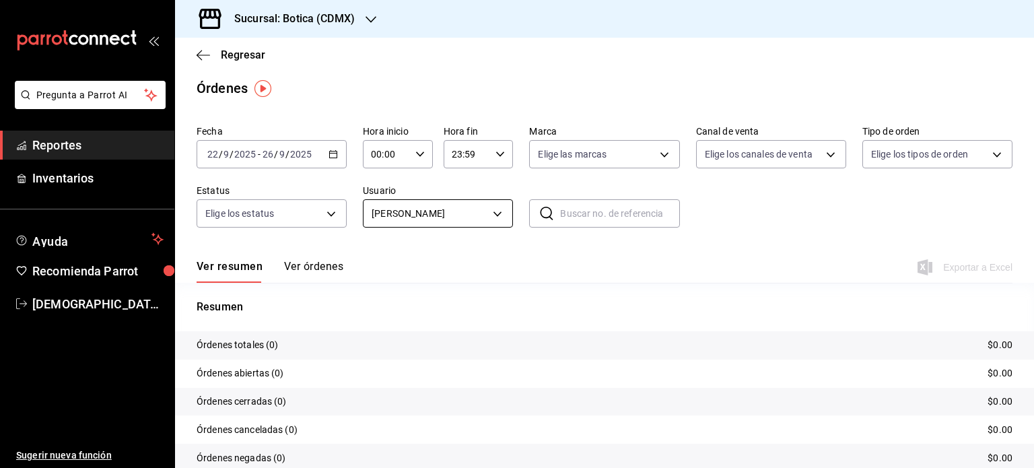
click at [490, 207] on body "Pregunta a Parrot AI Reportes Inventarios Ayuda Recomienda Parrot Christian Nad…" at bounding box center [517, 234] width 1034 height 468
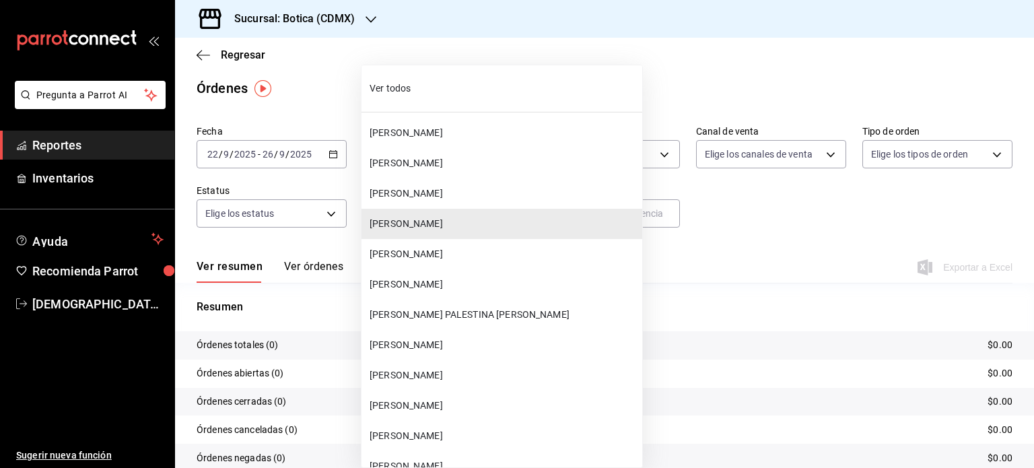
click at [421, 83] on span "Ver todos" at bounding box center [503, 88] width 267 height 14
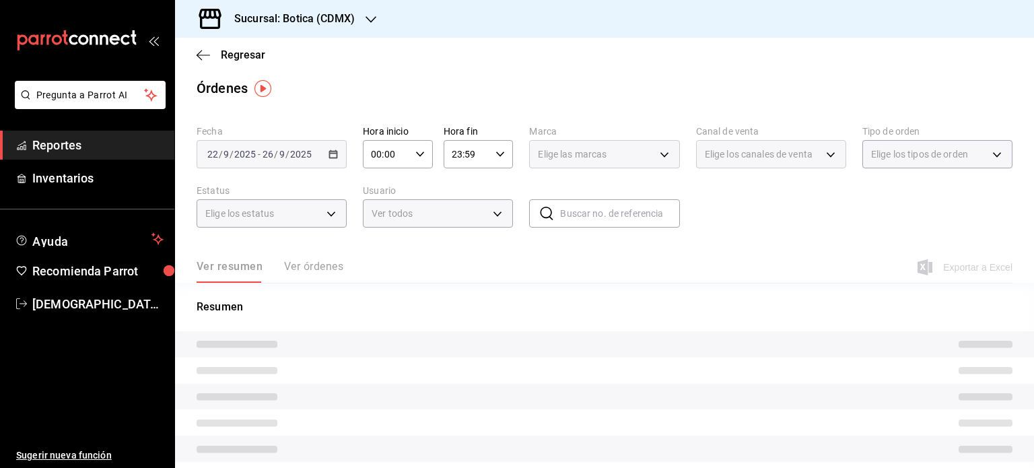
type input "ALL"
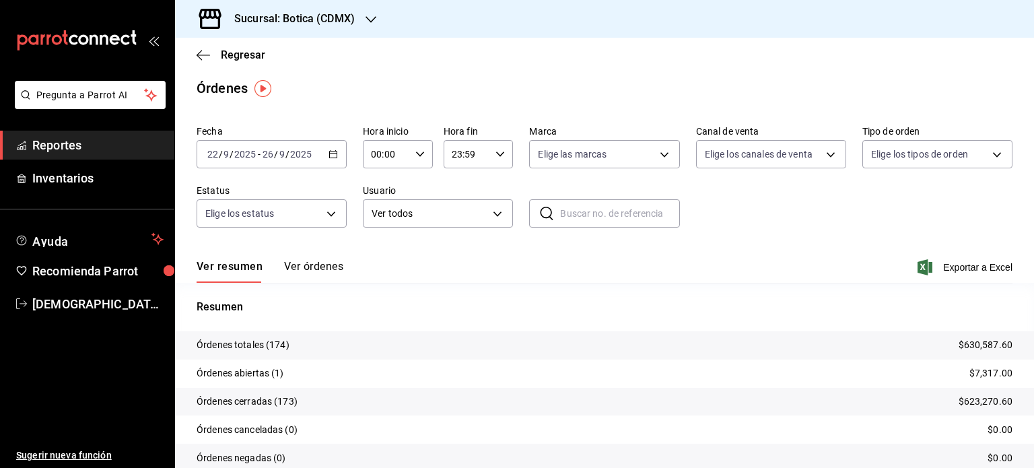
click at [329, 271] on button "Ver órdenes" at bounding box center [313, 271] width 59 height 23
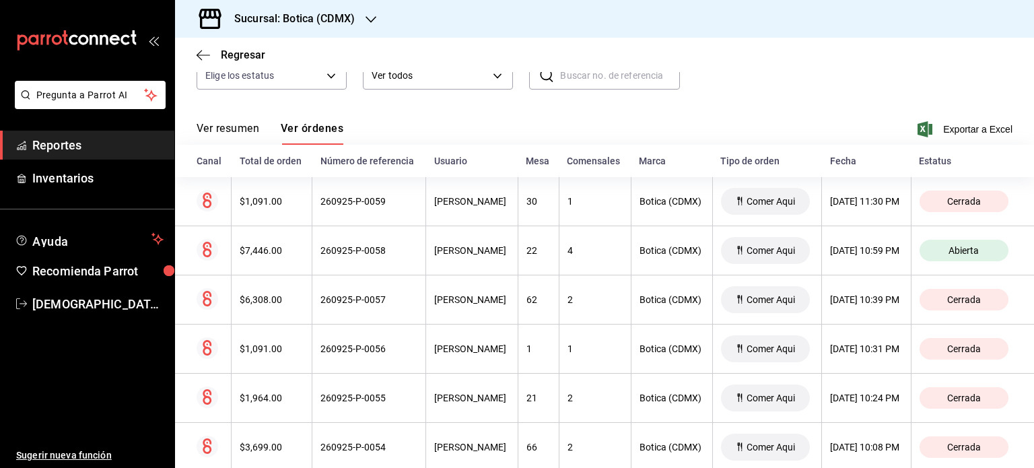
scroll to position [127, 0]
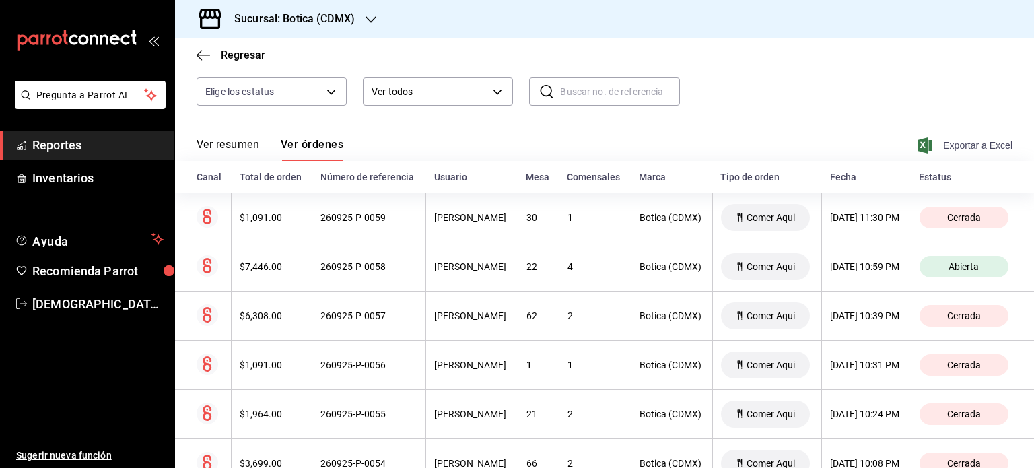
click at [940, 147] on span "Exportar a Excel" at bounding box center [967, 145] width 92 height 16
click at [246, 53] on span "Regresar" at bounding box center [243, 54] width 44 height 13
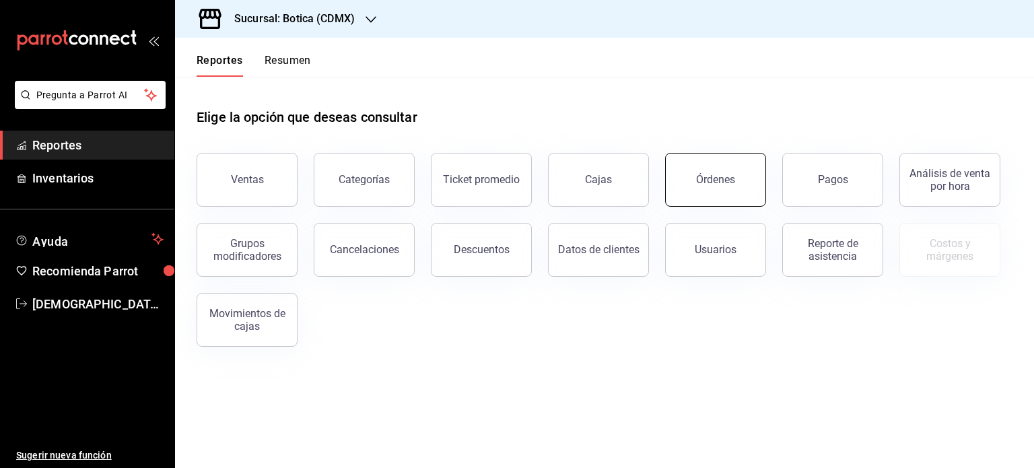
click at [715, 178] on div "Órdenes" at bounding box center [715, 179] width 39 height 13
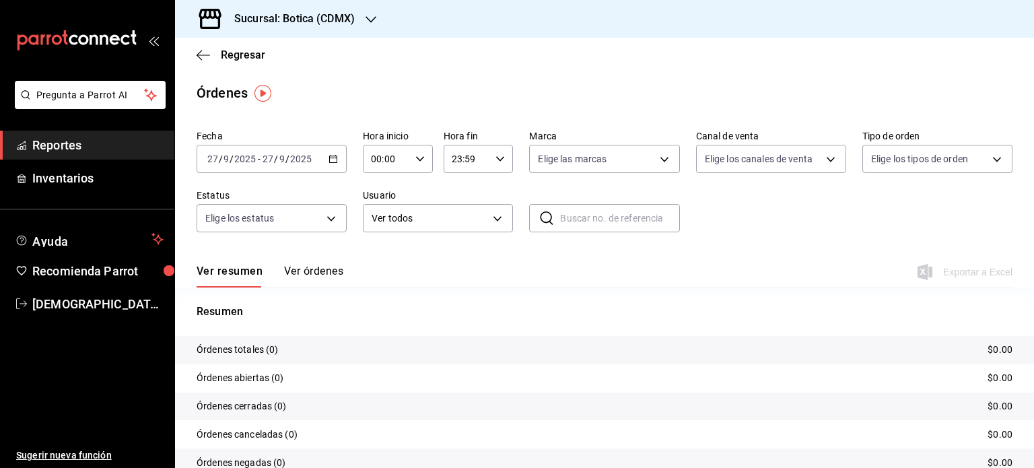
click at [336, 166] on div "2025-09-27 27 / 9 / 2025 - 2025-09-27 27 / 9 / 2025" at bounding box center [272, 159] width 150 height 28
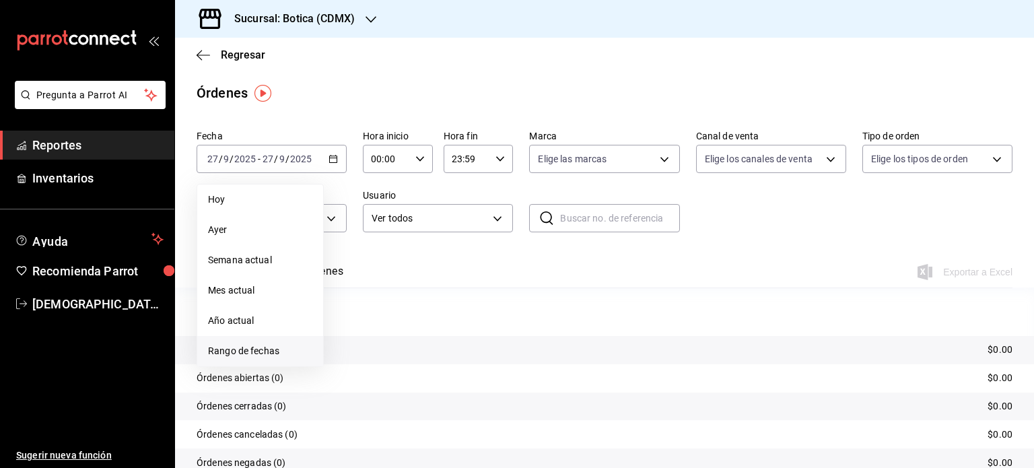
click at [240, 352] on span "Rango de fechas" at bounding box center [260, 351] width 104 height 14
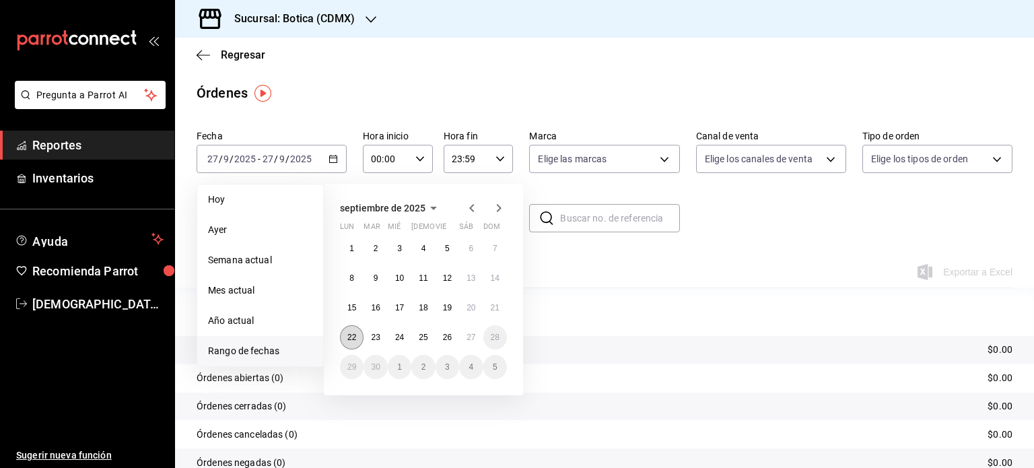
click at [353, 335] on abbr "22" at bounding box center [352, 337] width 9 height 9
click at [447, 339] on abbr "26" at bounding box center [447, 337] width 9 height 9
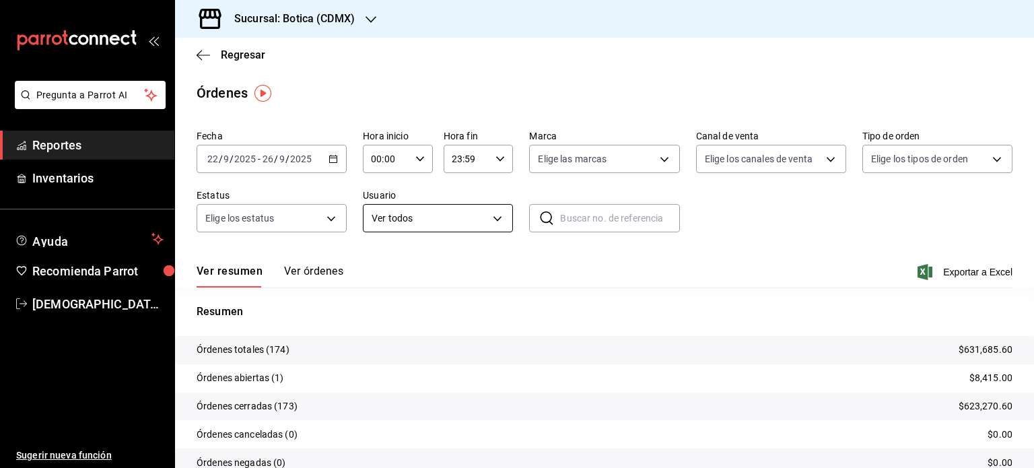
click at [496, 220] on body "Pregunta a Parrot AI Reportes Inventarios Ayuda Recomienda Parrot Christian Nad…" at bounding box center [517, 234] width 1034 height 468
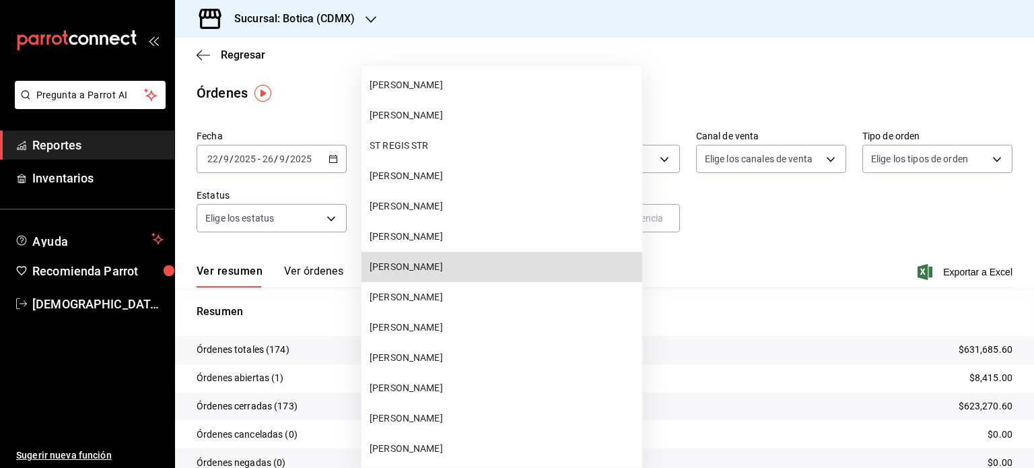
scroll to position [11201, 0]
click at [498, 269] on span "FERNANDO PEREZ MARTIR" at bounding box center [503, 267] width 267 height 14
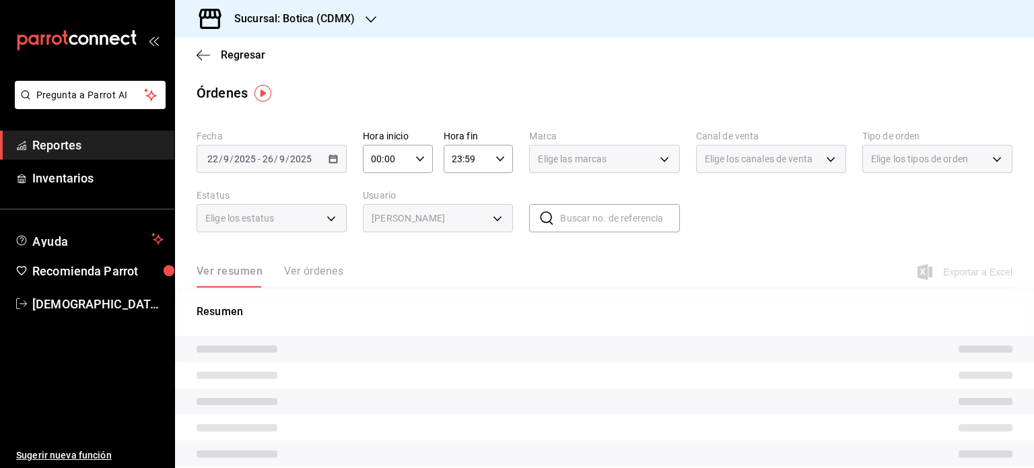
type input "3221c3bf-41a4-4b6f-a429-d9c057f4f95b"
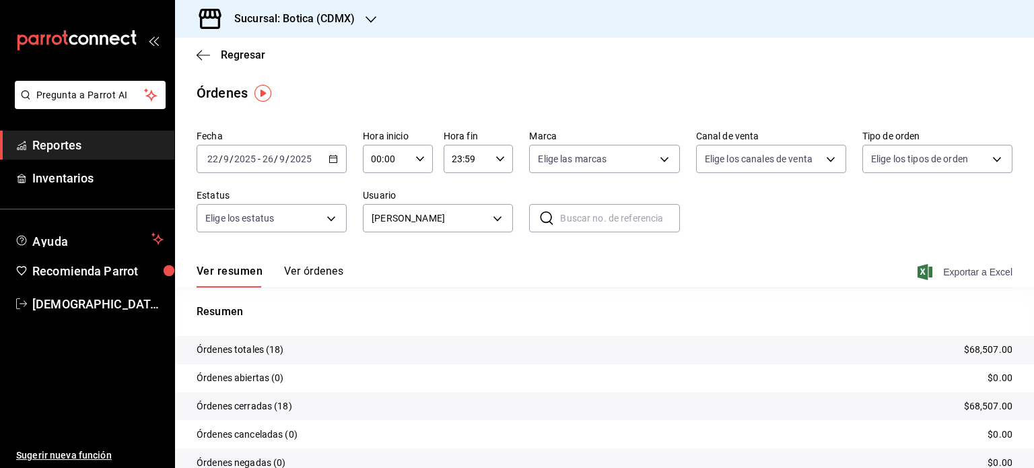
click at [979, 277] on span "Exportar a Excel" at bounding box center [967, 272] width 92 height 16
click at [496, 218] on body "Pregunta a Parrot AI Reportes Inventarios Ayuda Recomienda Parrot Christian Nad…" at bounding box center [517, 234] width 1034 height 468
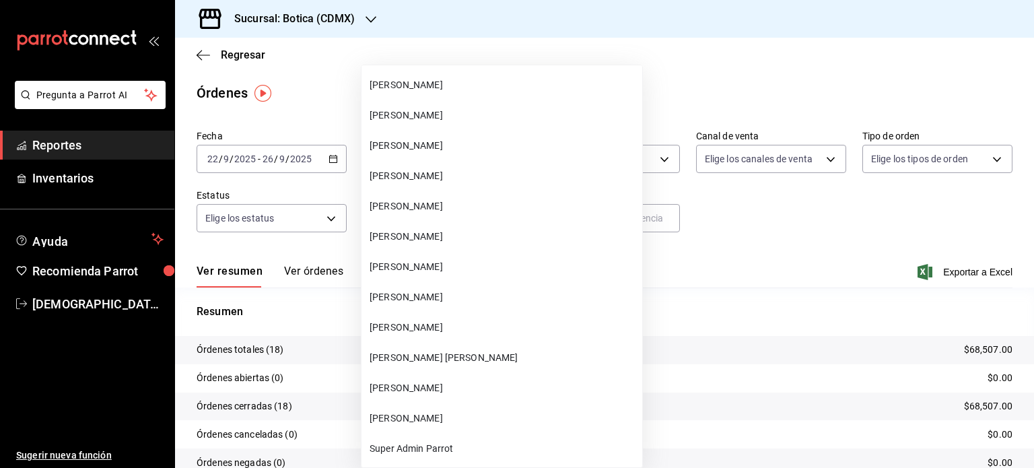
scroll to position [17959, 0]
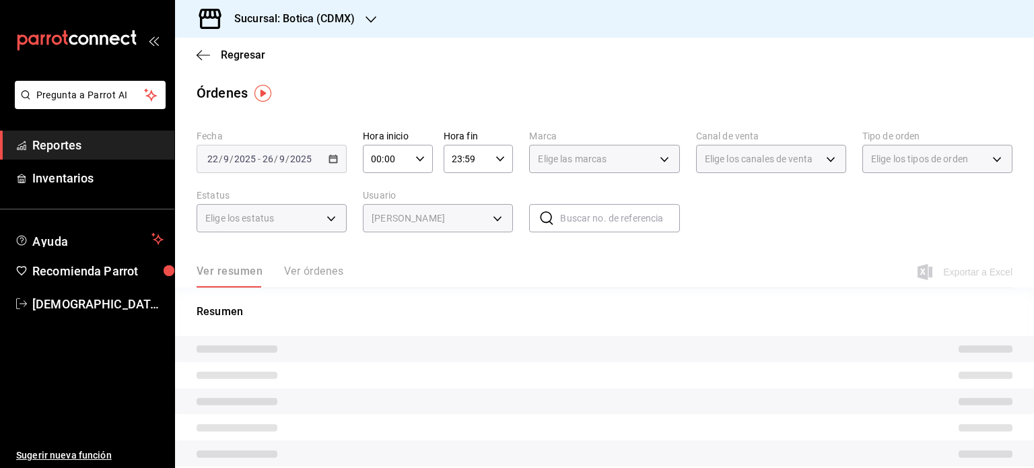
type input "fe948406-583e-4fb0-ac29-155a5ce114bf"
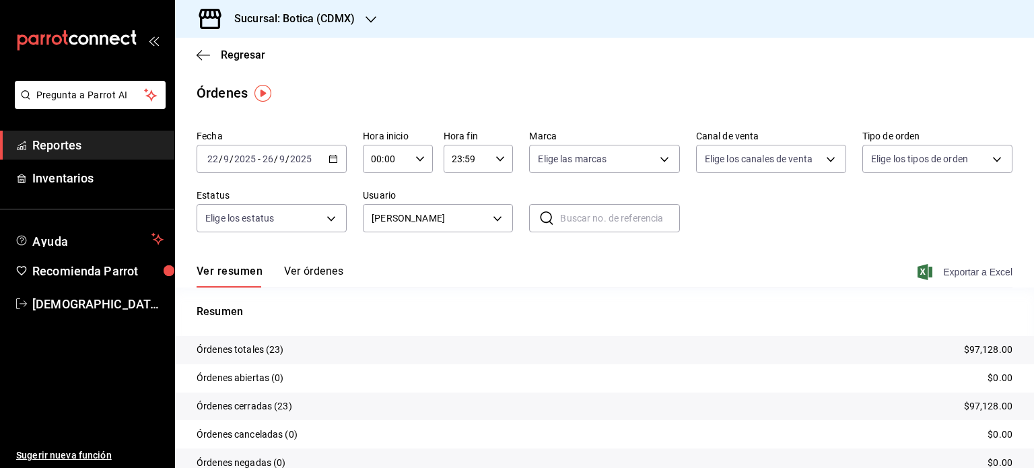
click at [982, 274] on span "Exportar a Excel" at bounding box center [967, 272] width 92 height 16
click at [495, 220] on body "Pregunta a Parrot AI Reportes Inventarios Ayuda Recomienda Parrot Christian Nad…" at bounding box center [517, 234] width 1034 height 468
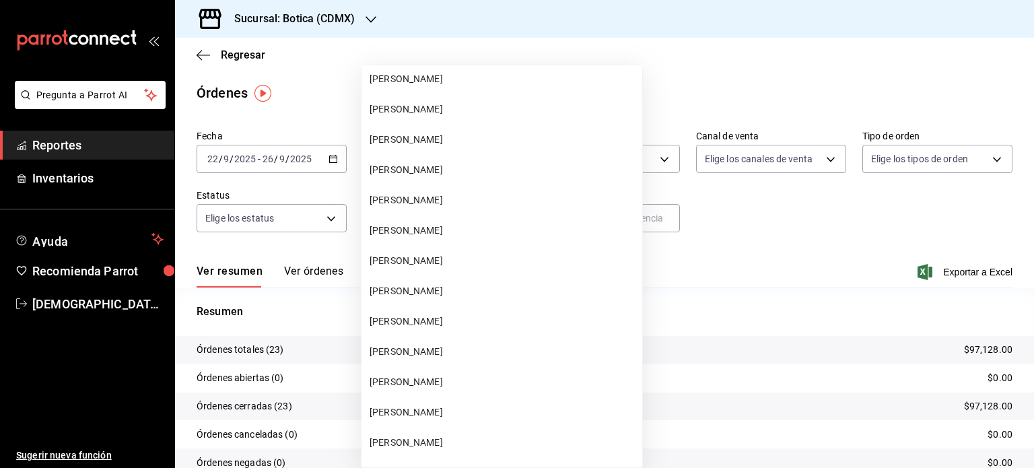
scroll to position [7209, 0]
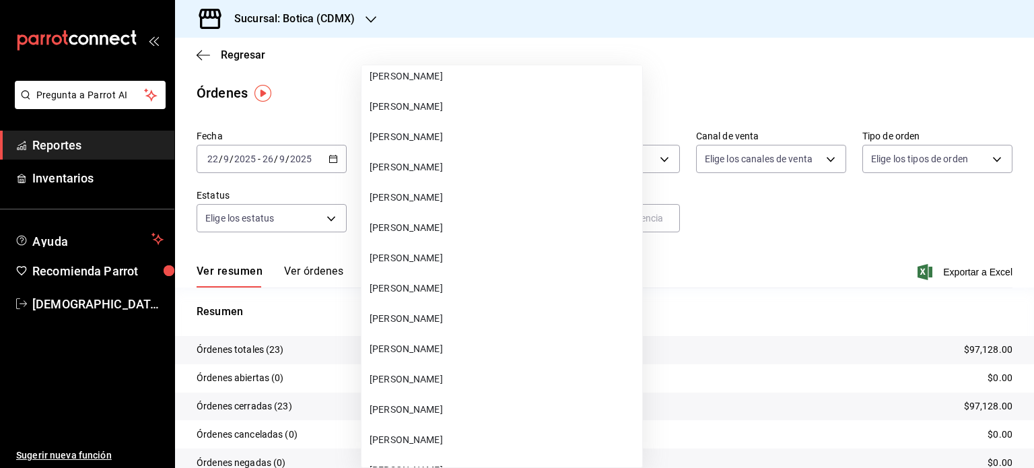
click at [700, 281] on div at bounding box center [517, 234] width 1034 height 468
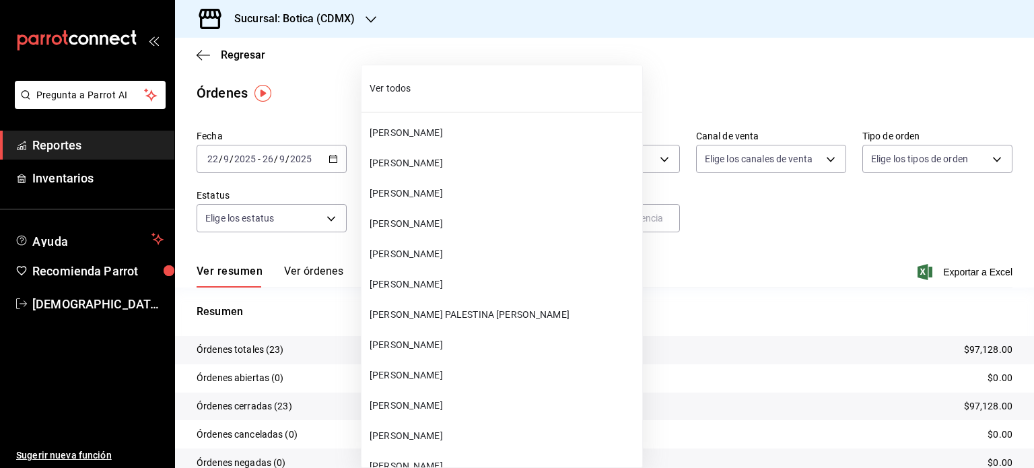
click at [498, 221] on body "Pregunta a Parrot AI Reportes Inventarios Ayuda Recomienda Parrot Christian Nad…" at bounding box center [517, 234] width 1034 height 468
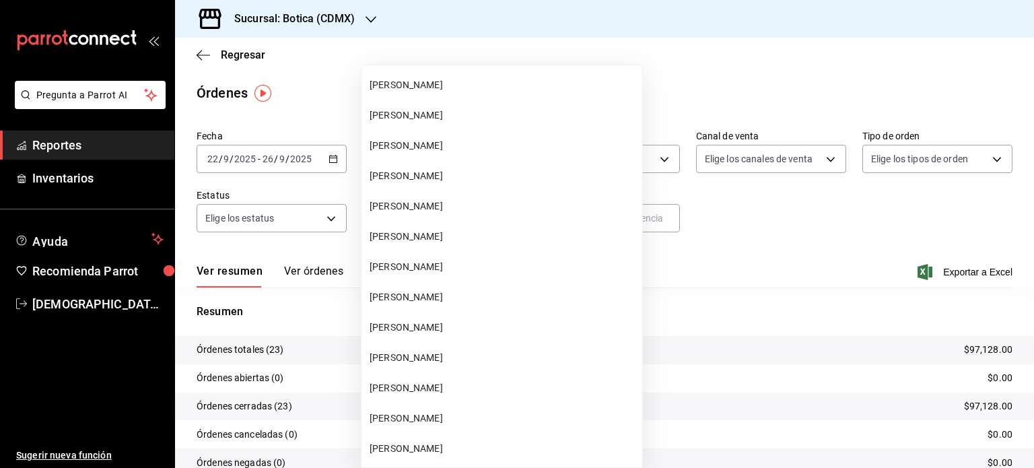
scroll to position [17808, 0]
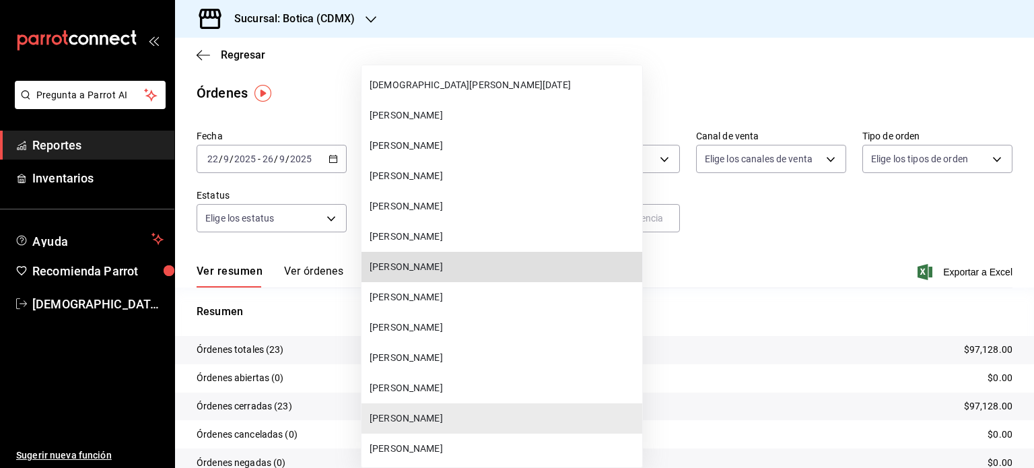
click at [453, 261] on span "Gildardo Martinez" at bounding box center [503, 267] width 267 height 14
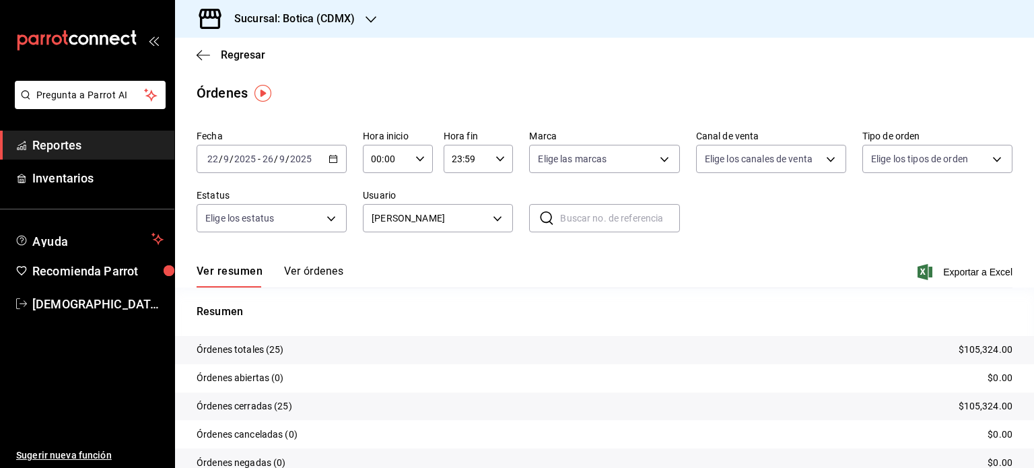
click at [310, 275] on button "Ver órdenes" at bounding box center [313, 276] width 59 height 23
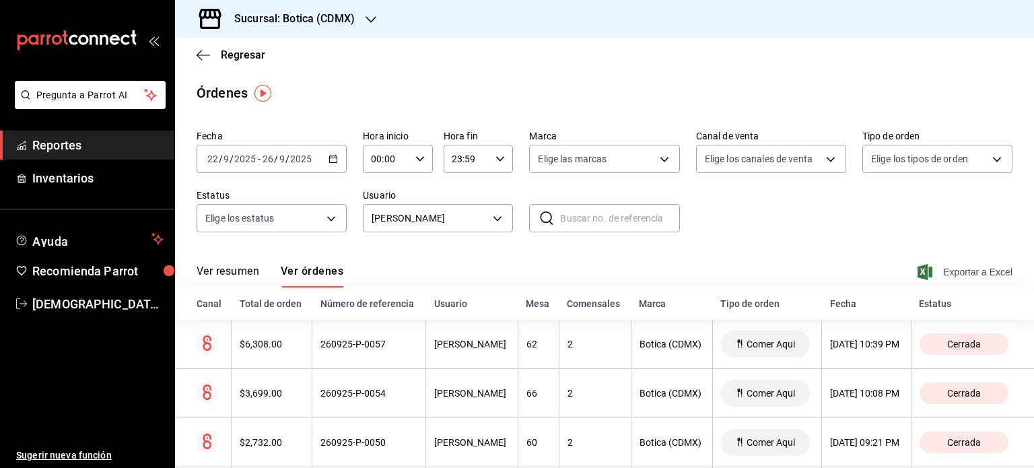
click at [972, 273] on span "Exportar a Excel" at bounding box center [967, 272] width 92 height 16
